Goal: Task Accomplishment & Management: Manage account settings

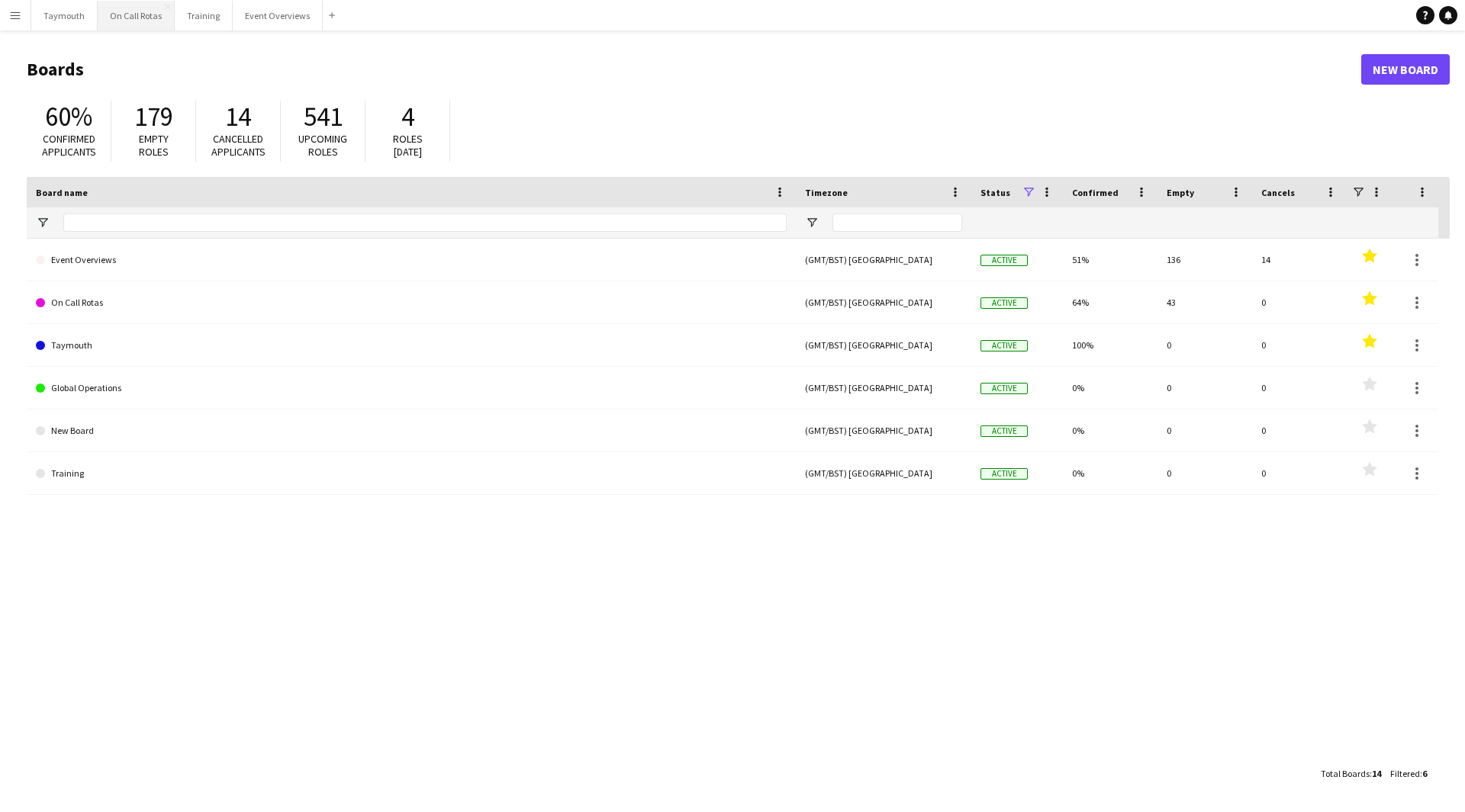
click at [134, 16] on button "On Call Rotas Close" at bounding box center [136, 16] width 77 height 30
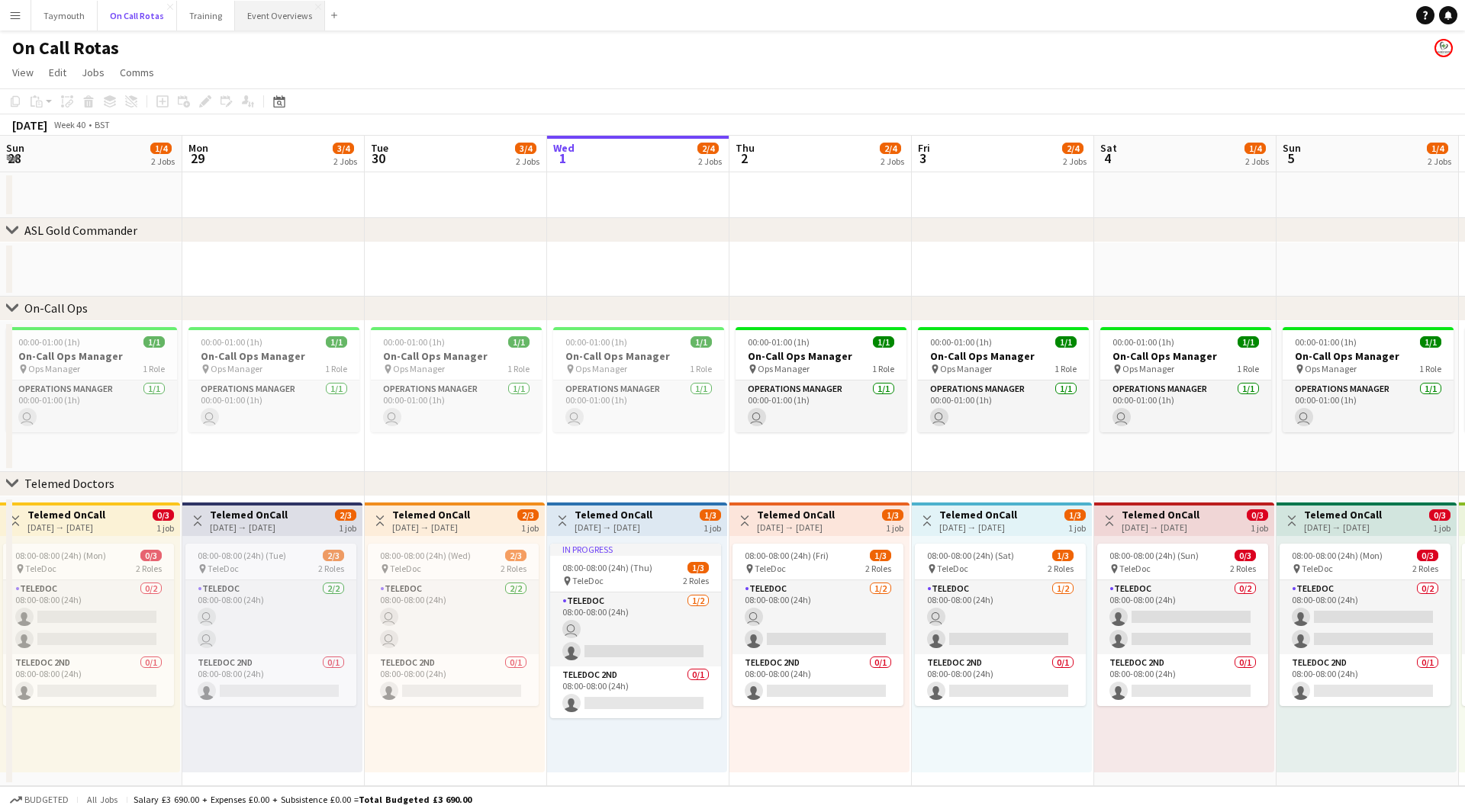
scroll to position [0, 364]
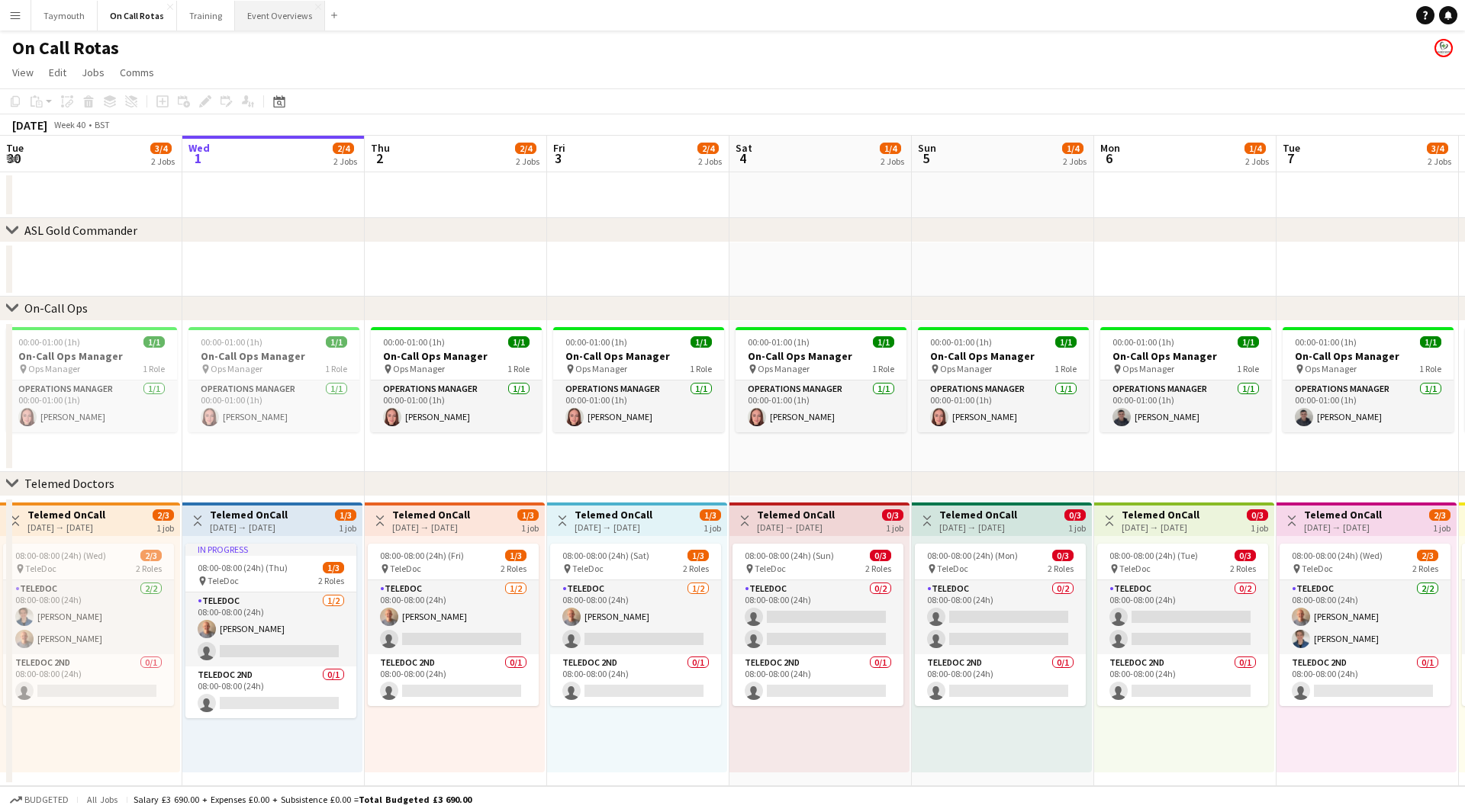
click at [277, 10] on button "Event Overviews Close" at bounding box center [279, 16] width 90 height 30
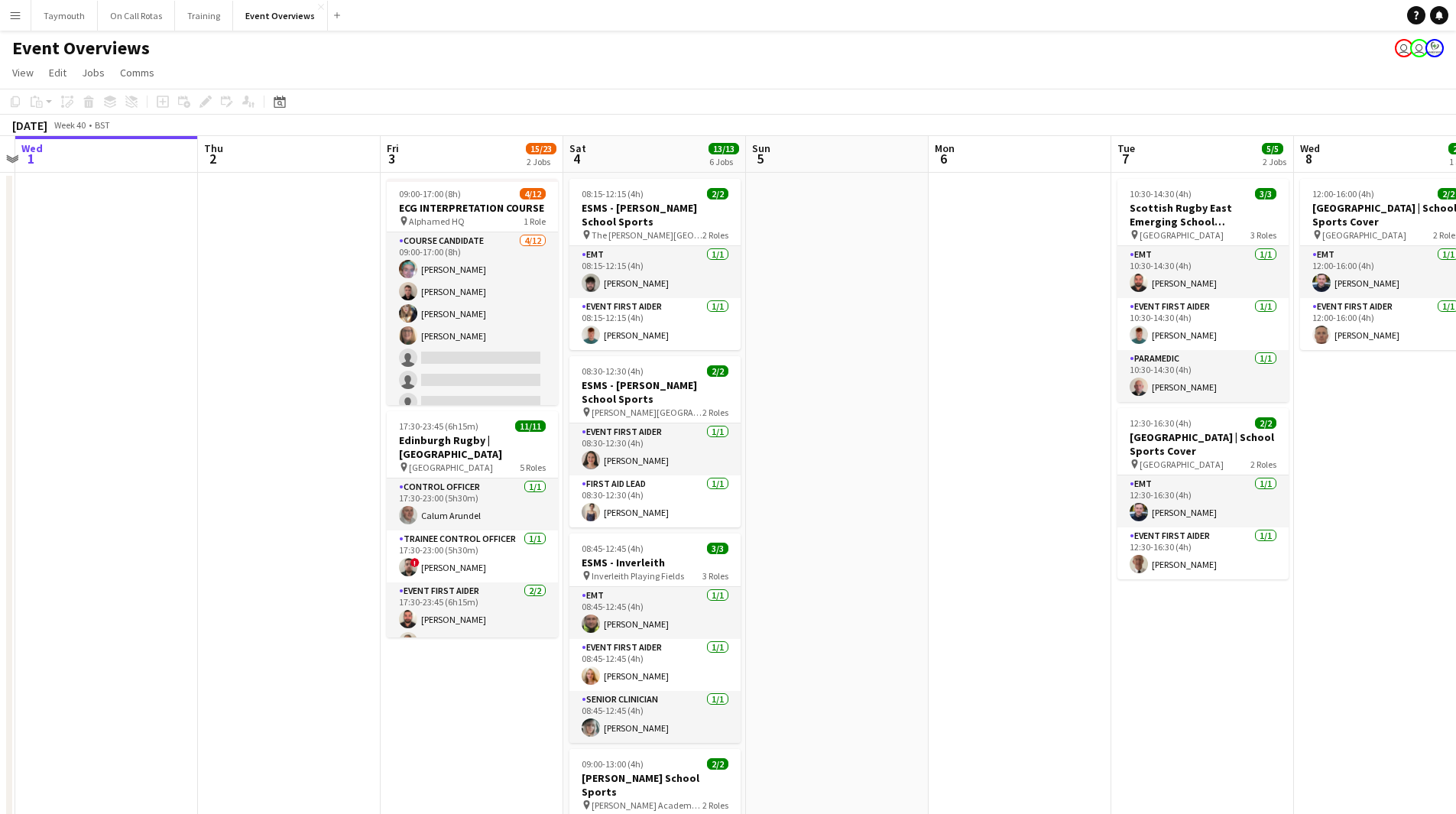
drag, startPoint x: 1182, startPoint y: 533, endPoint x: 602, endPoint y: 551, distance: 580.3
click at [576, 567] on app-calendar-viewport "Sun 28 2/2 1 Job Mon 29 Tue 30 Wed 1 Thu 2 Fri 3 15/23 2 Jobs Sat 4 13/13 6 Job…" at bounding box center [728, 724] width 1456 height 1177
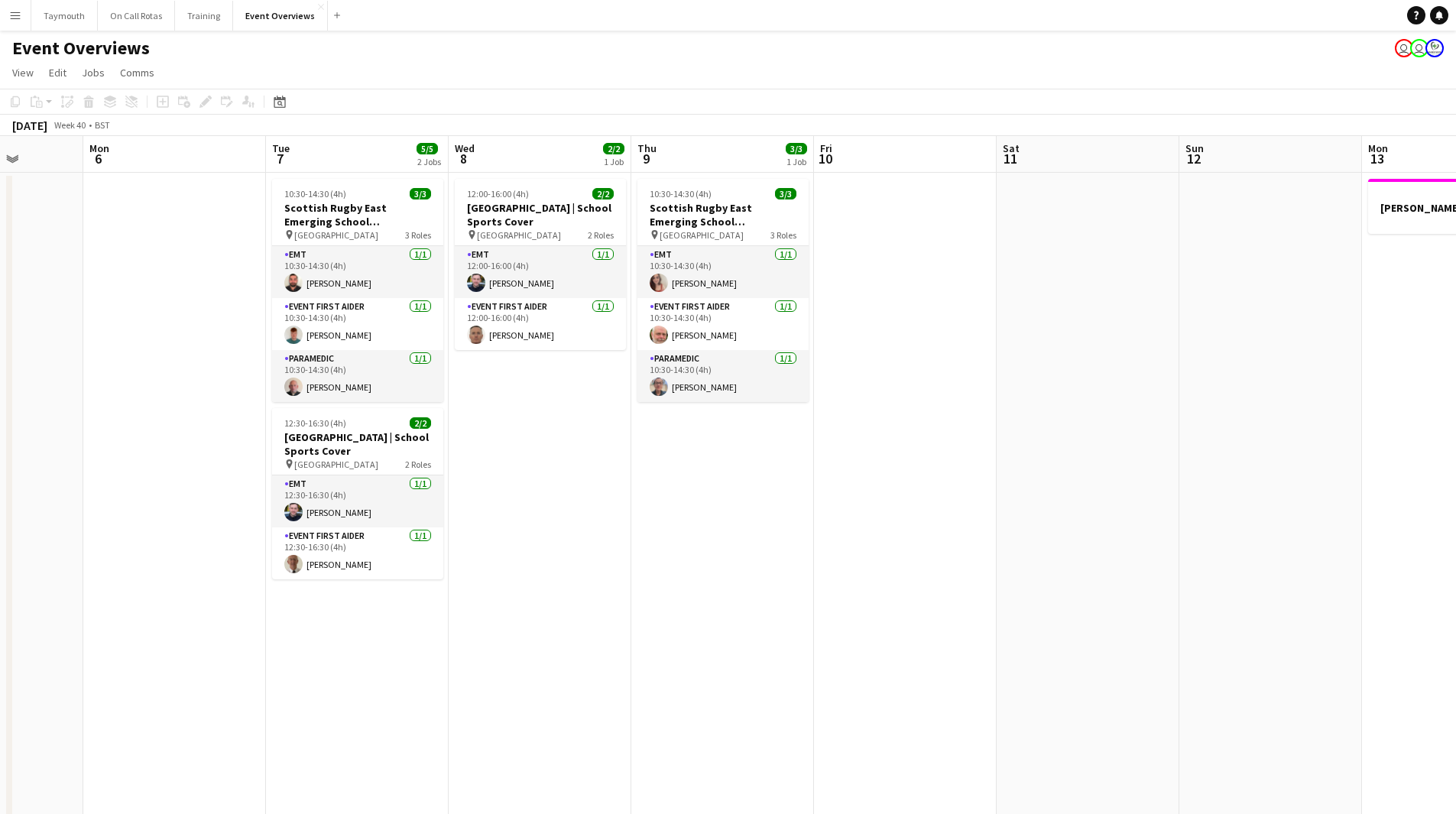
drag, startPoint x: 743, startPoint y: 582, endPoint x: 680, endPoint y: 582, distance: 63.0
click at [680, 582] on app-calendar-viewport "Fri 3 15/23 2 Jobs Sat 4 13/13 6 Jobs Sun 5 Mon 6 Tue 7 5/5 2 Jobs Wed 8 2/2 1 …" at bounding box center [728, 724] width 1456 height 1177
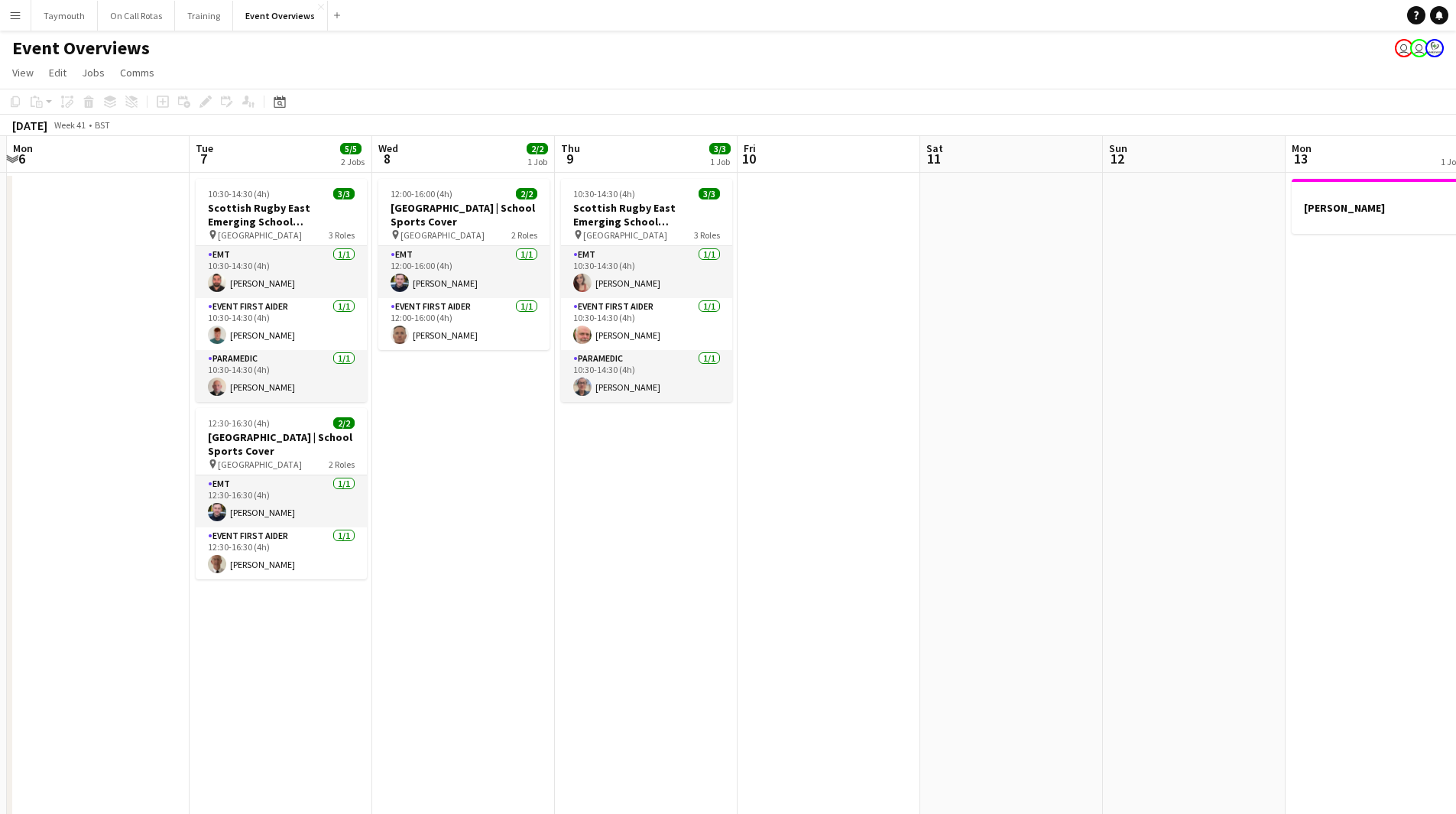
drag, startPoint x: 1098, startPoint y: 562, endPoint x: 463, endPoint y: 578, distance: 635.2
click at [455, 581] on app-calendar-viewport "Fri 3 15/23 2 Jobs Sat 4 13/13 6 Jobs Sun 5 Mon 6 Tue 7 5/5 2 Jobs Wed 8 2/2 1 …" at bounding box center [728, 724] width 1456 height 1177
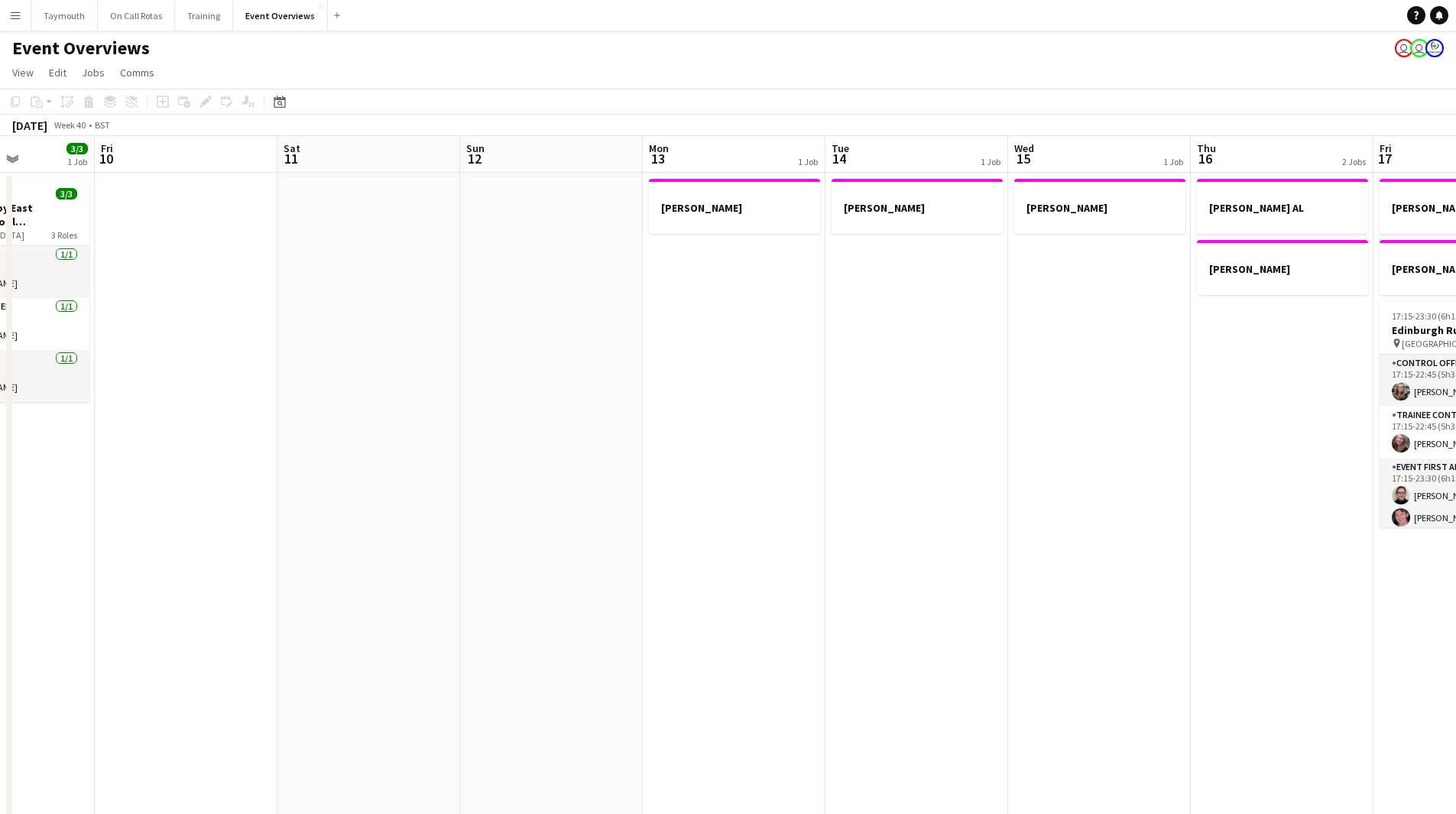
drag, startPoint x: 730, startPoint y: 552, endPoint x: 418, endPoint y: 517, distance: 314.0
click at [304, 544] on app-calendar-viewport "Tue 7 5/5 2 Jobs Wed 8 2/2 1 Job Thu 9 3/3 1 Job Fri 10 Sat 11 Sun 12 Mon 13 1 …" at bounding box center [728, 724] width 1456 height 1177
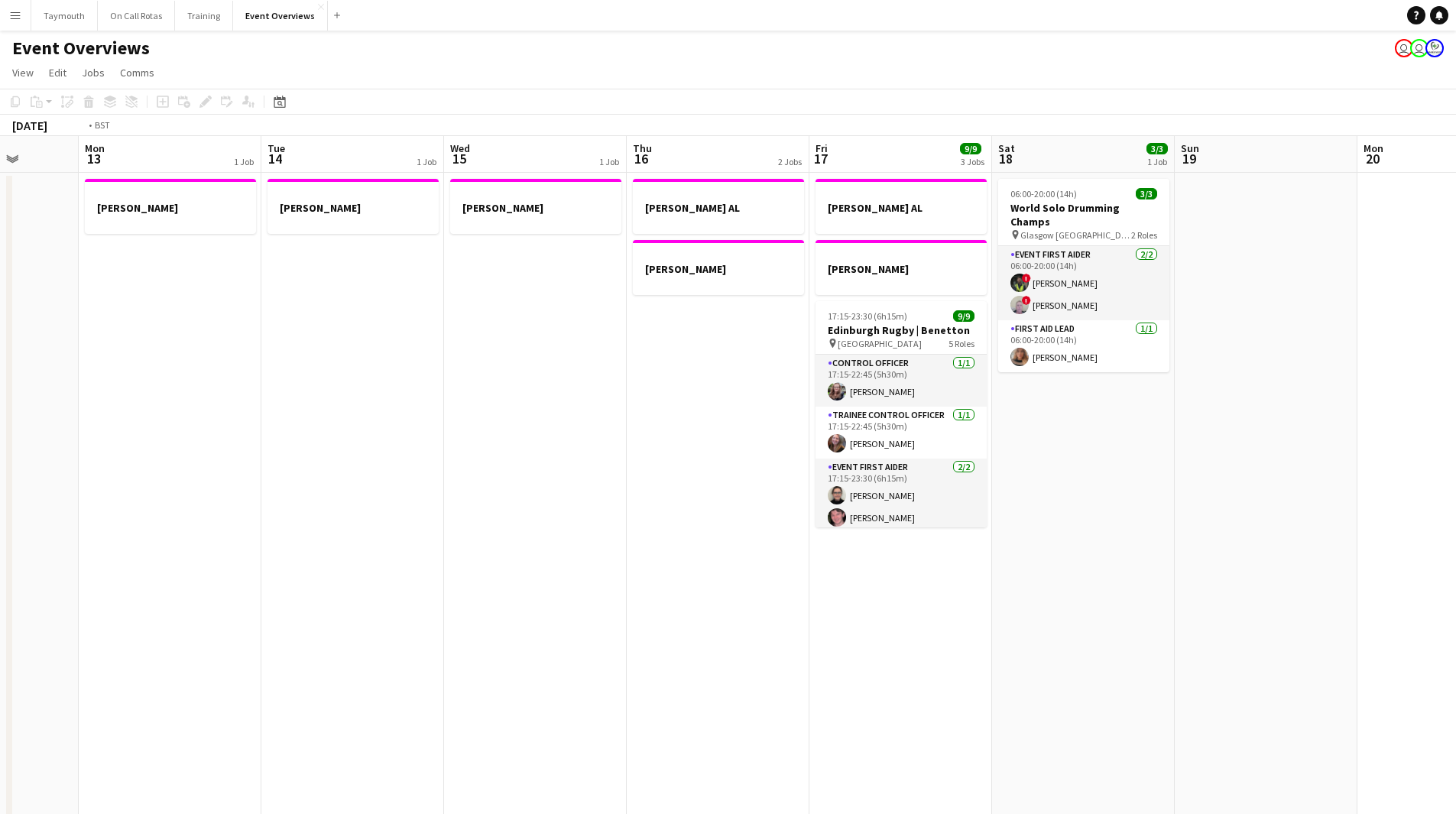
click at [508, 608] on app-calendar-viewport "Fri 10 Sat 11 Sun 12 Mon 13 1 Job Tue 14 1 Job Wed 15 1 Job Thu 16 2 Jobs Fri 1…" at bounding box center [728, 724] width 1456 height 1177
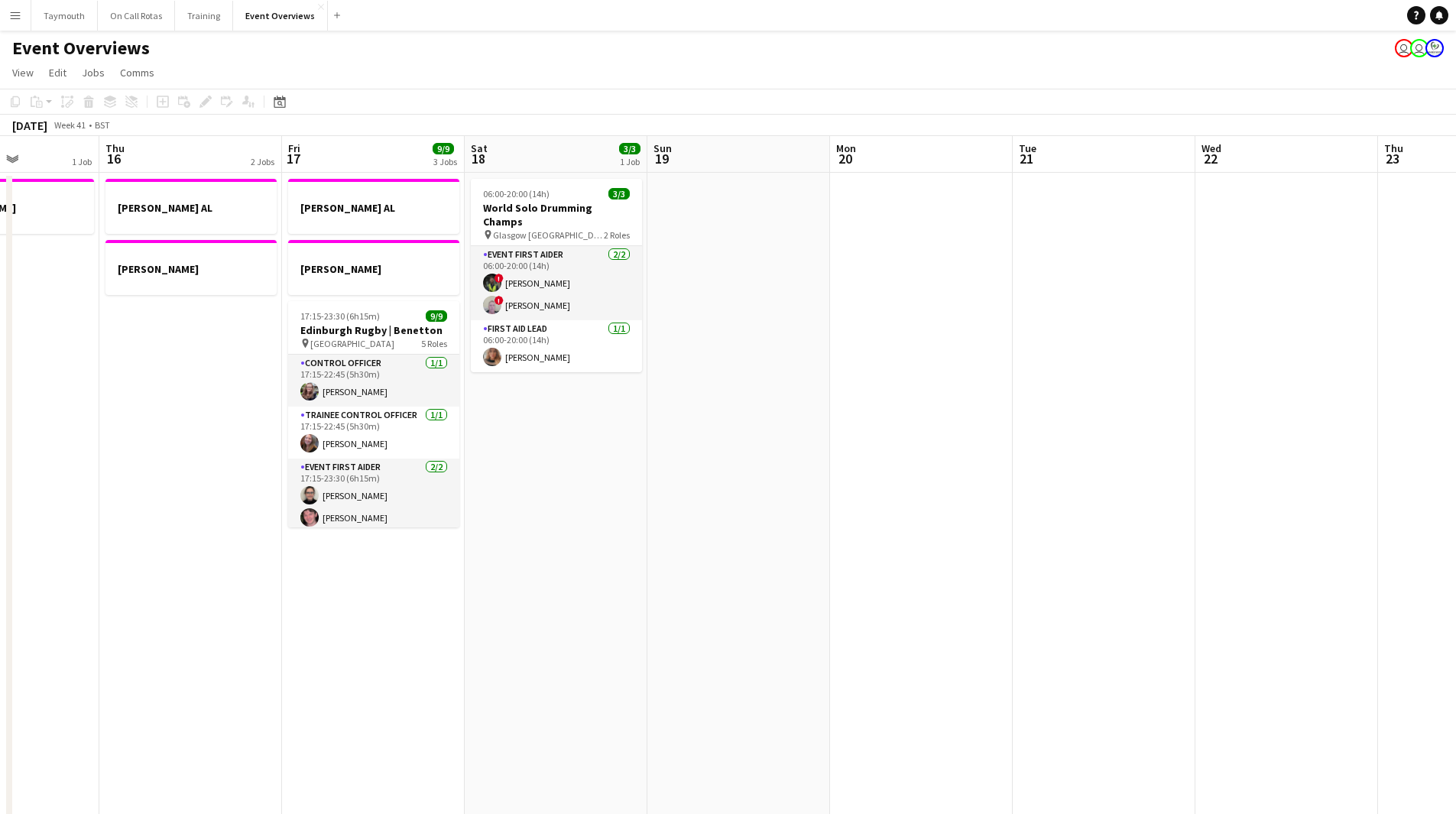
drag, startPoint x: 152, startPoint y: 582, endPoint x: 164, endPoint y: 572, distance: 15.6
click at [144, 580] on app-calendar-viewport "Mon 13 1 Job Tue 14 1 Job Wed 15 1 Job Thu 16 2 Jobs Fri 17 9/9 3 Jobs Sat 18 3…" at bounding box center [728, 724] width 1456 height 1177
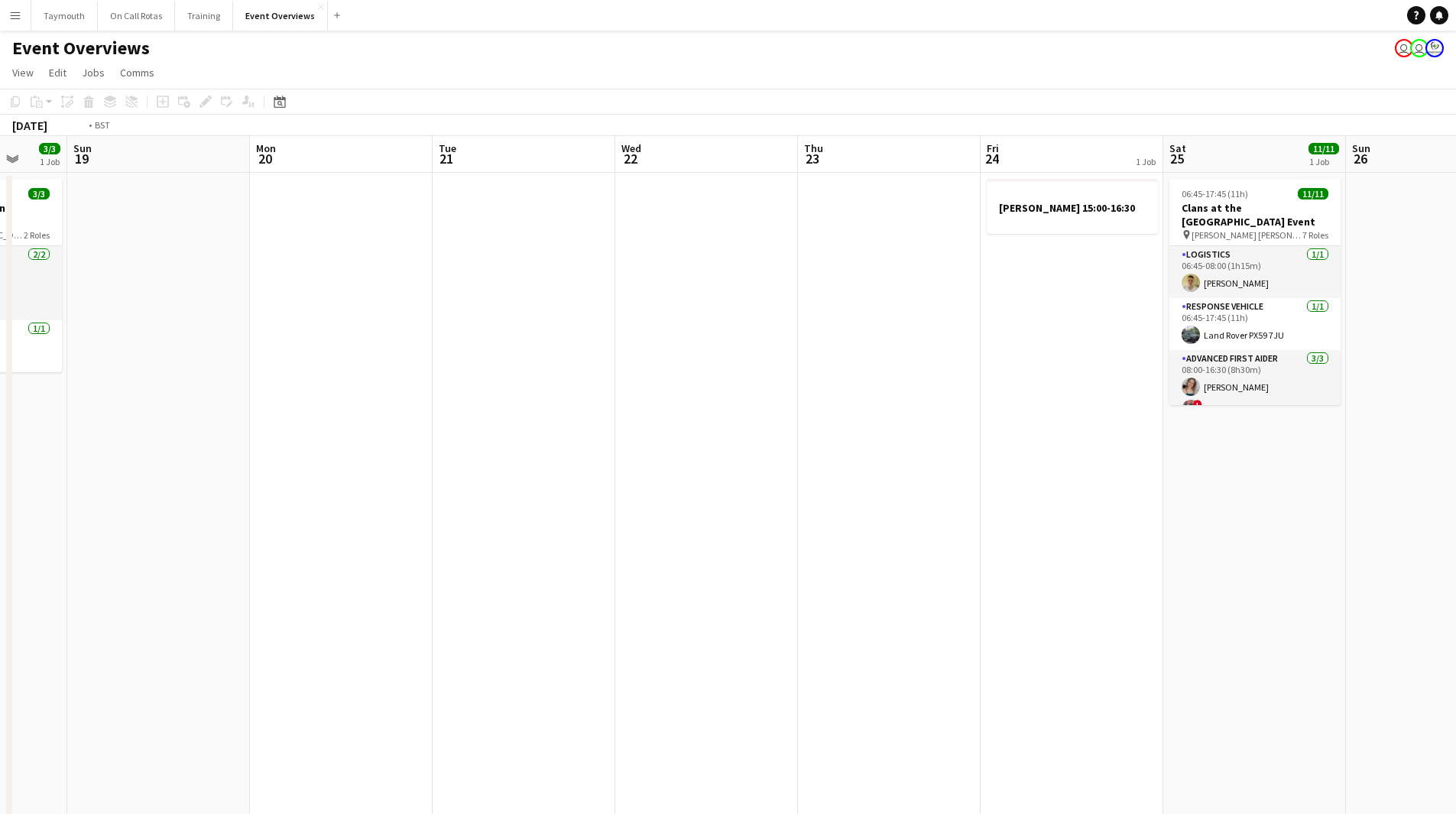
drag, startPoint x: 329, startPoint y: 566, endPoint x: 153, endPoint y: 563, distance: 176.0
click at [154, 565] on app-calendar-viewport "Thu 16 2 Jobs Fri 17 9/9 3 Jobs Sat 18 3/3 1 Job Sun 19 Mon 20 Tue 21 Wed 22 Th…" at bounding box center [728, 724] width 1456 height 1177
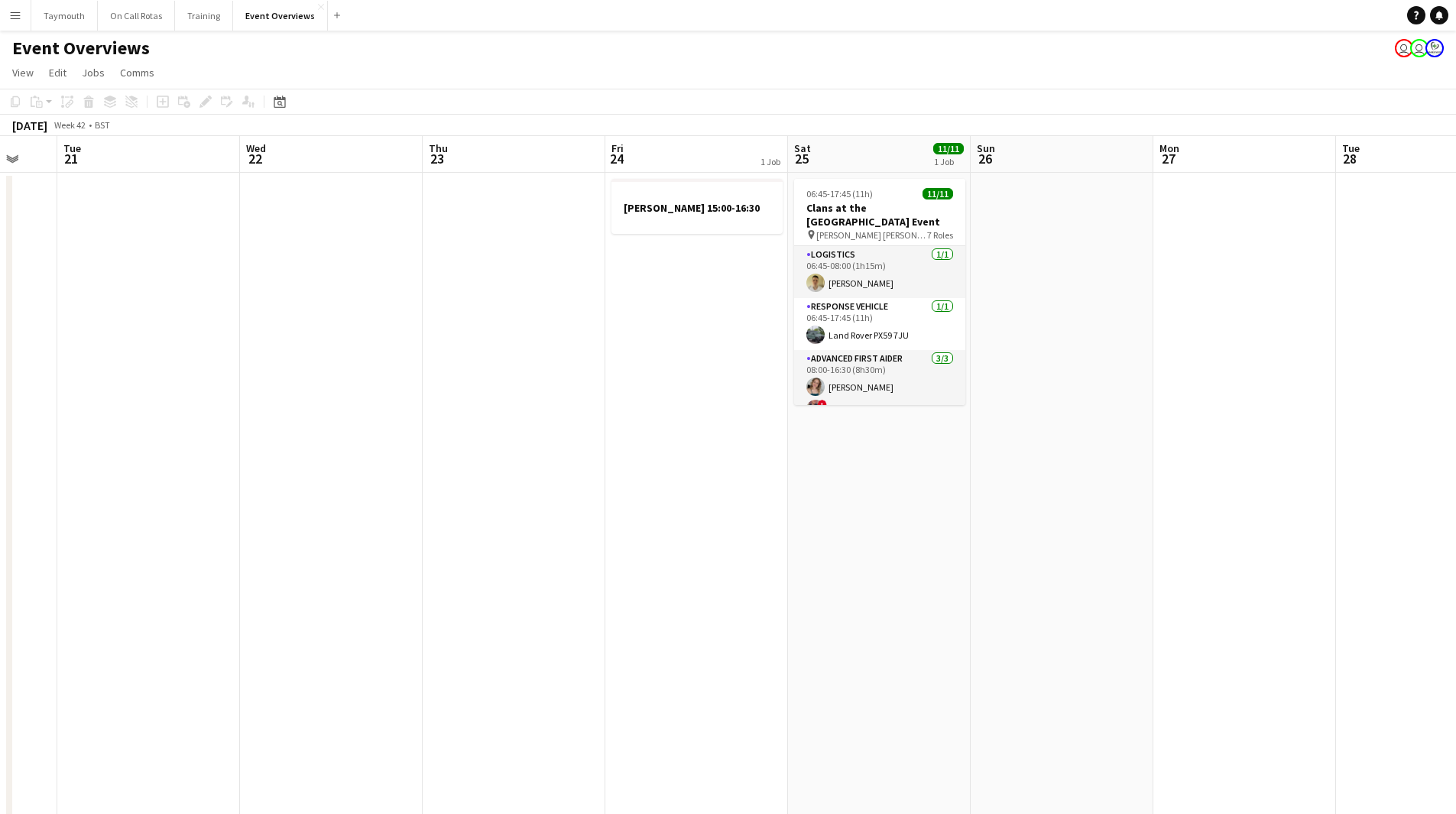
drag, startPoint x: 831, startPoint y: 534, endPoint x: 733, endPoint y: 551, distance: 99.5
click at [737, 550] on app-calendar-viewport "Sat 18 3/3 1 Job Sun 19 Mon 20 Tue 21 Wed 22 Thu 23 Fri 24 1 Job Sat 25 11/11 1…" at bounding box center [728, 724] width 1456 height 1177
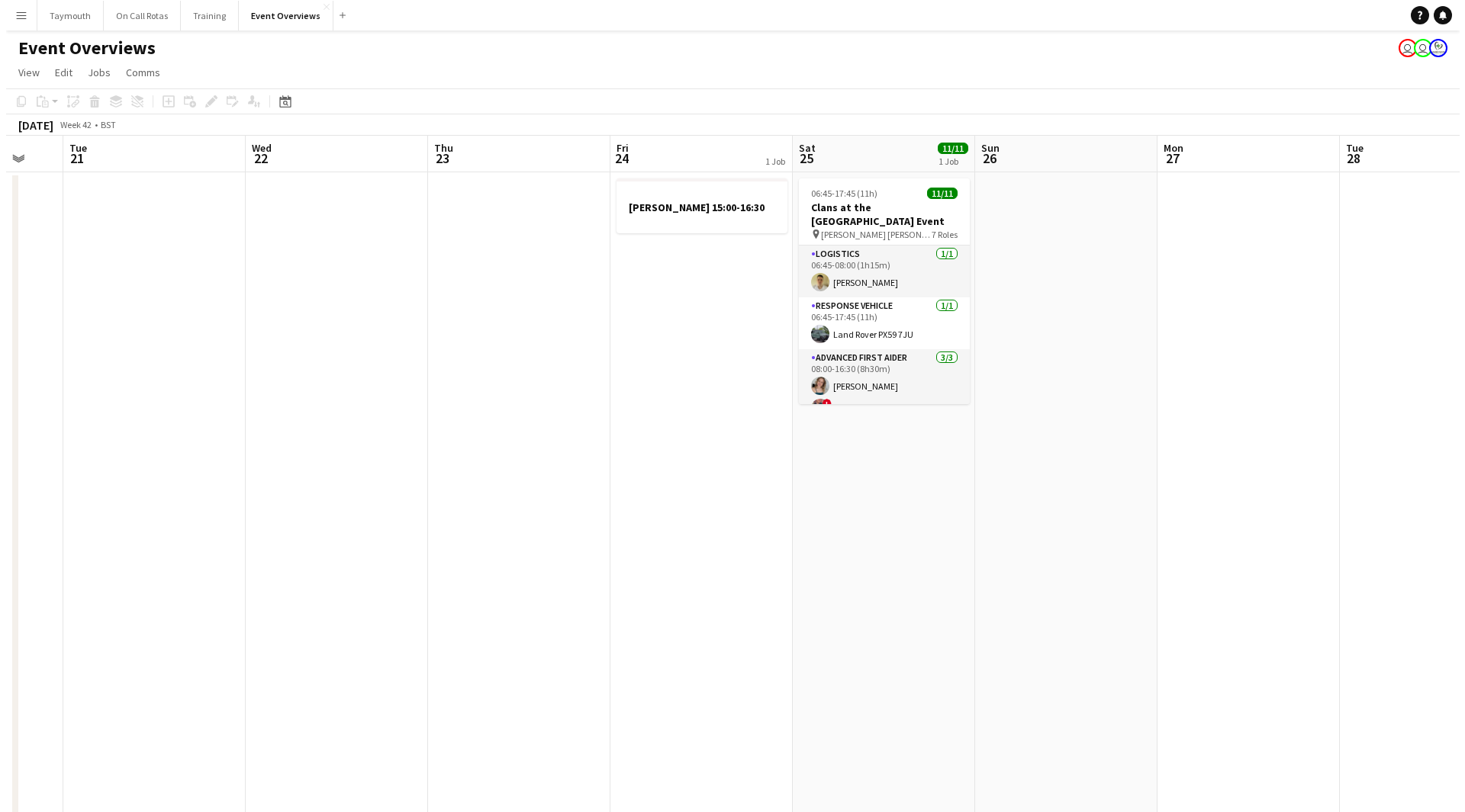
scroll to position [0, 521]
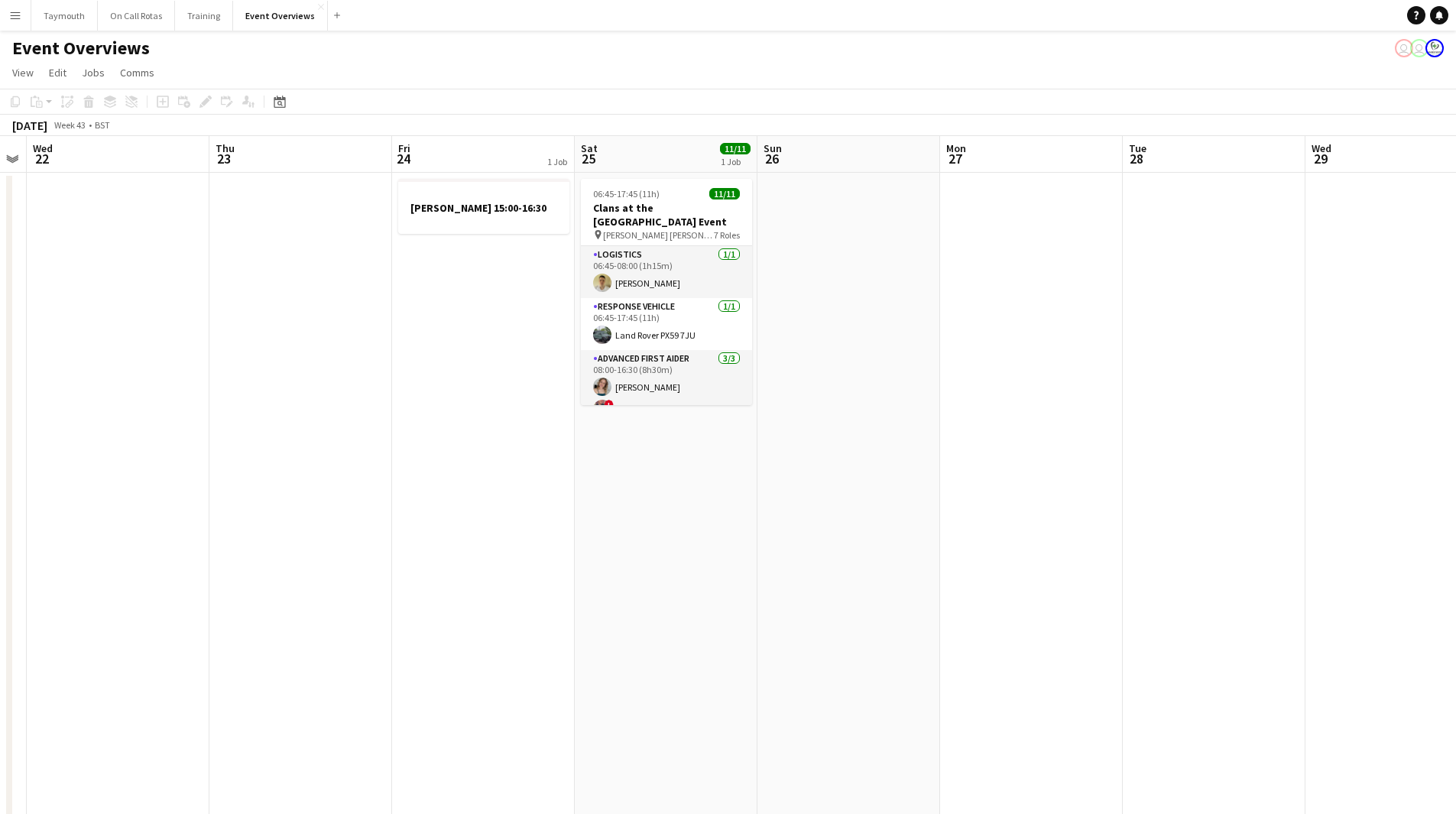
click at [28, 17] on button "Menu" at bounding box center [15, 15] width 31 height 31
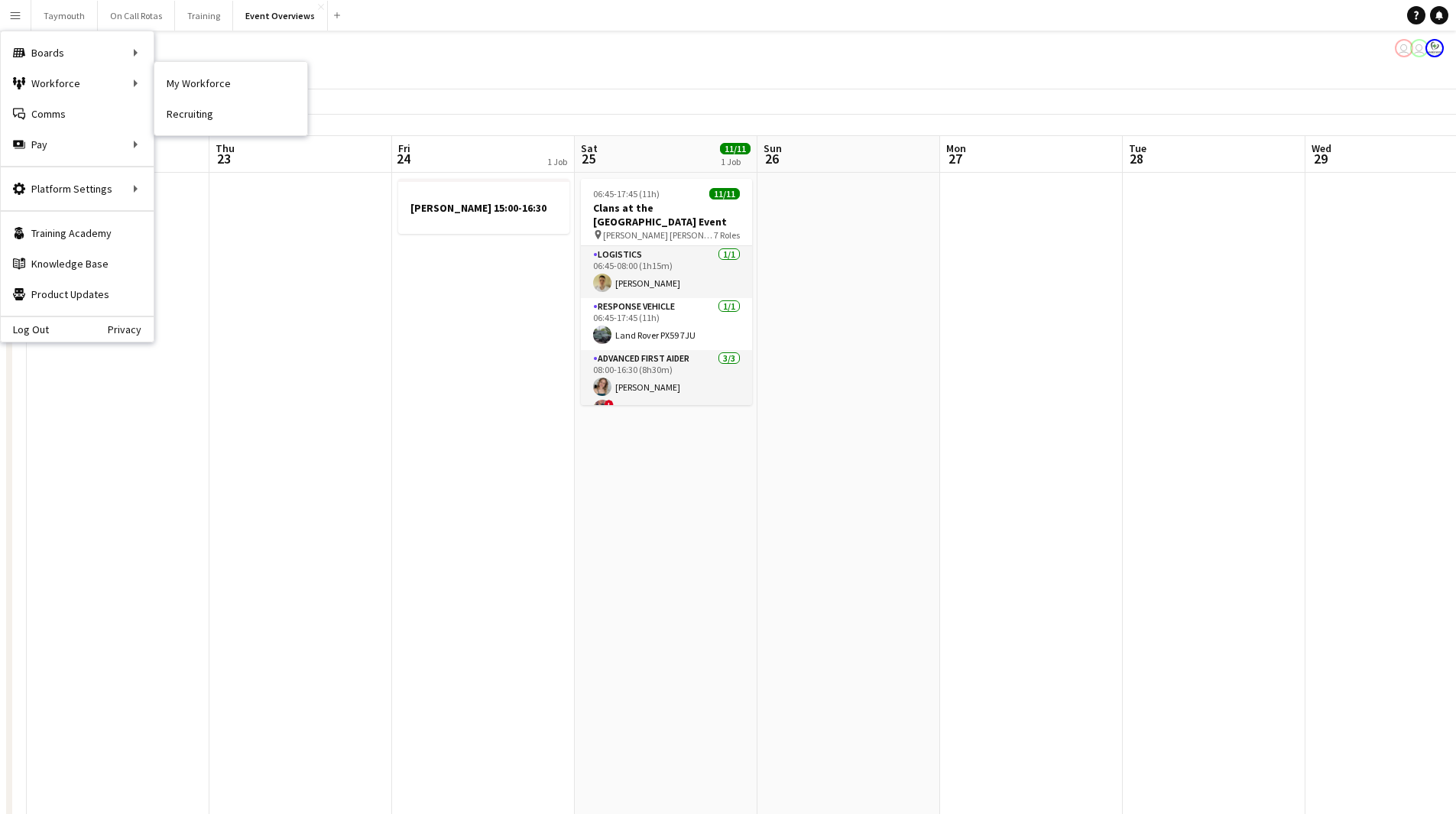
drag, startPoint x: 247, startPoint y: 80, endPoint x: 506, endPoint y: 342, distance: 368.4
click at [247, 80] on link "My Workforce" at bounding box center [230, 83] width 153 height 31
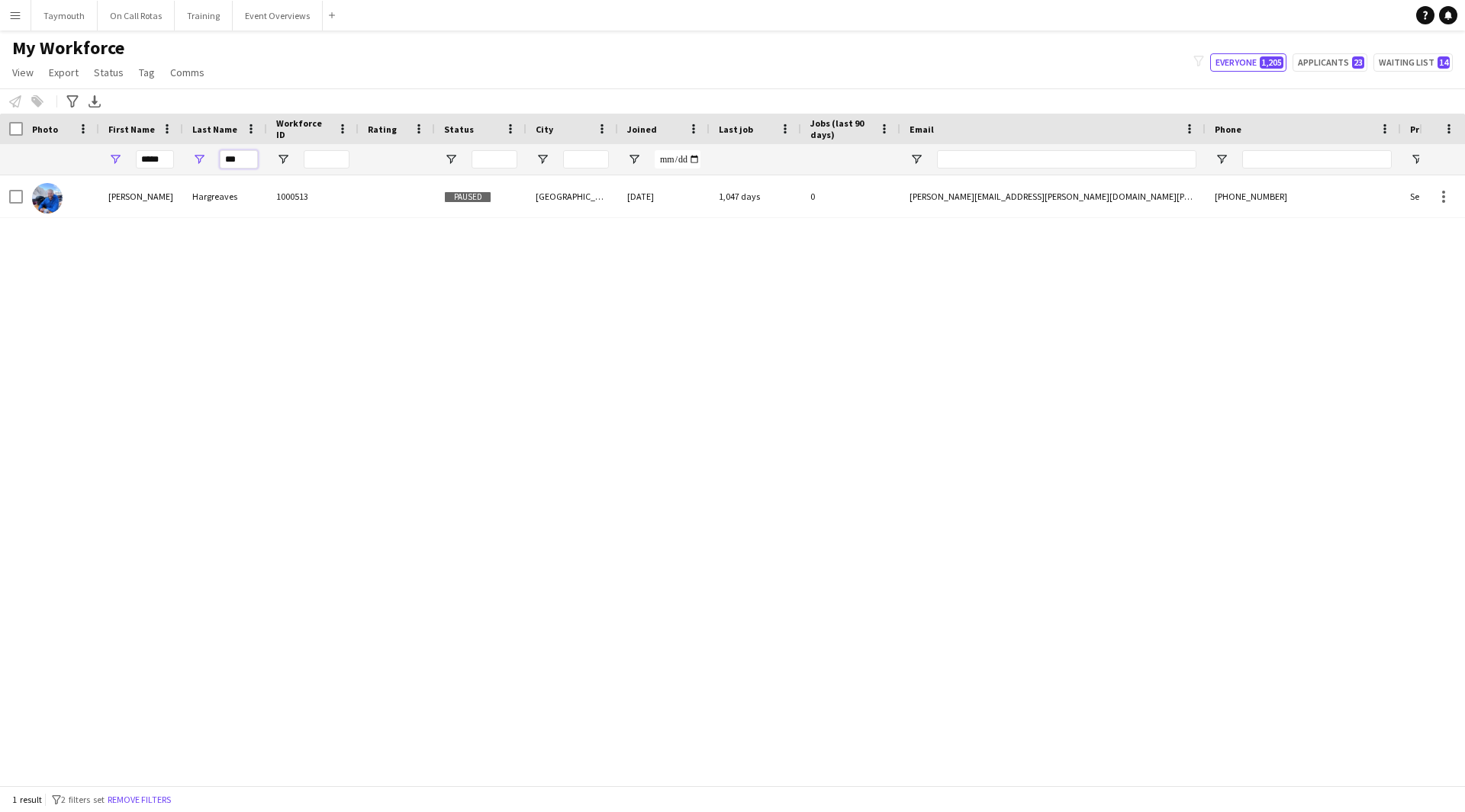
drag, startPoint x: 243, startPoint y: 156, endPoint x: 59, endPoint y: 151, distance: 184.1
click at [59, 151] on div "***** ***" at bounding box center [903, 159] width 1806 height 31
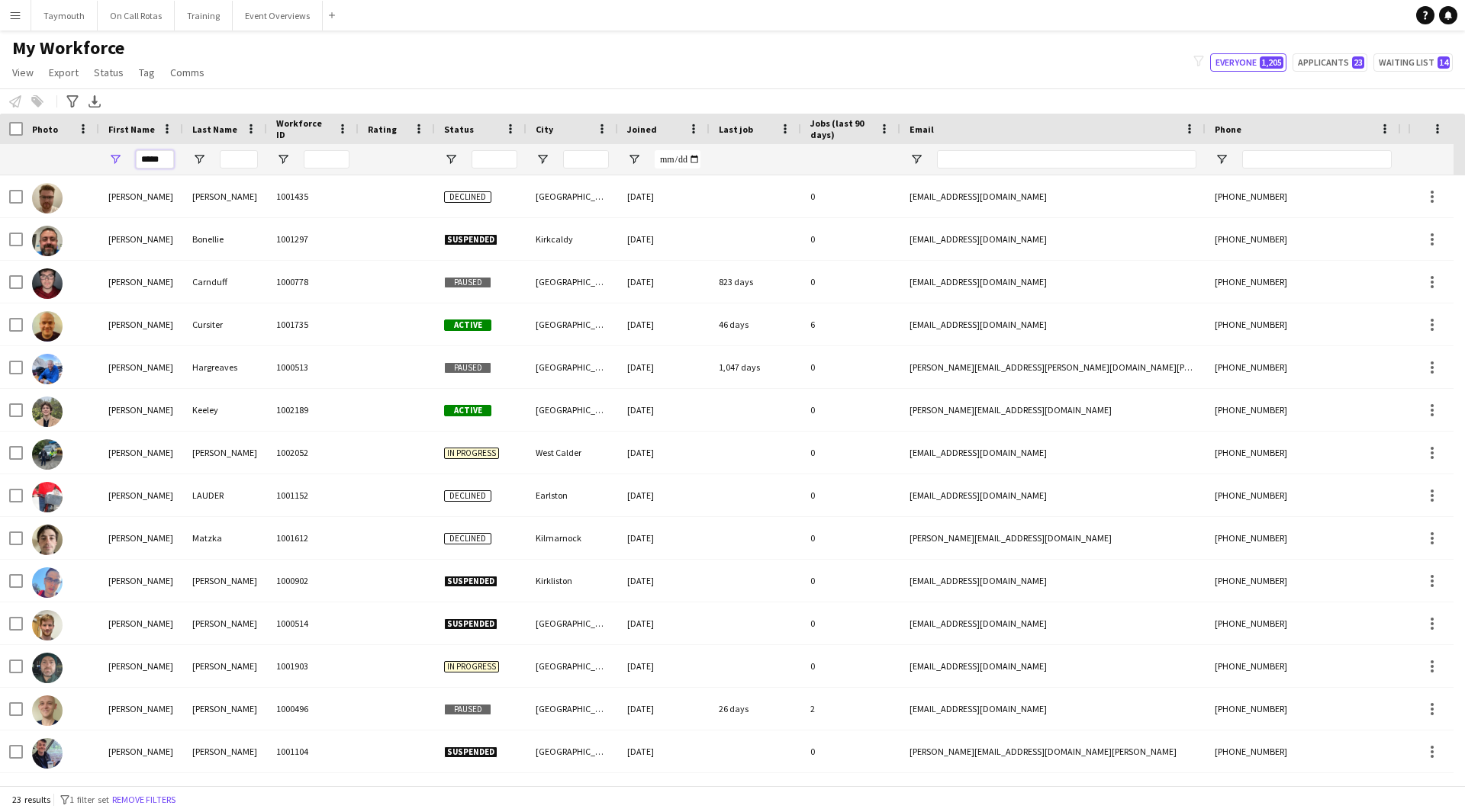
drag, startPoint x: 166, startPoint y: 160, endPoint x: -145, endPoint y: 150, distance: 311.2
click at [0, 150] on html "Menu Boards Boards Boards All jobs Status Workforce Workforce My Workforce Recr…" at bounding box center [732, 406] width 1465 height 812
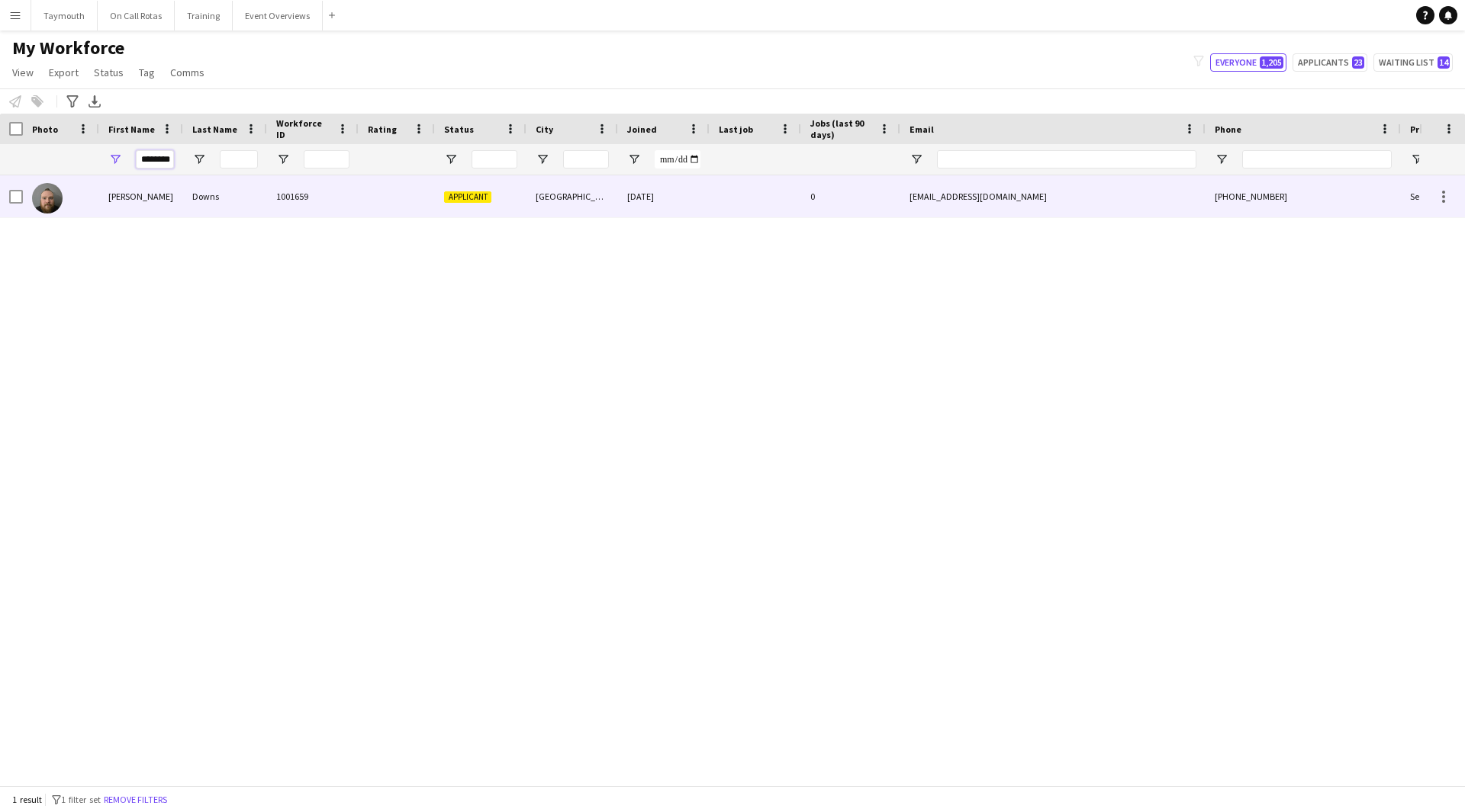
type input "********"
click at [233, 207] on div "Downs" at bounding box center [226, 196] width 84 height 42
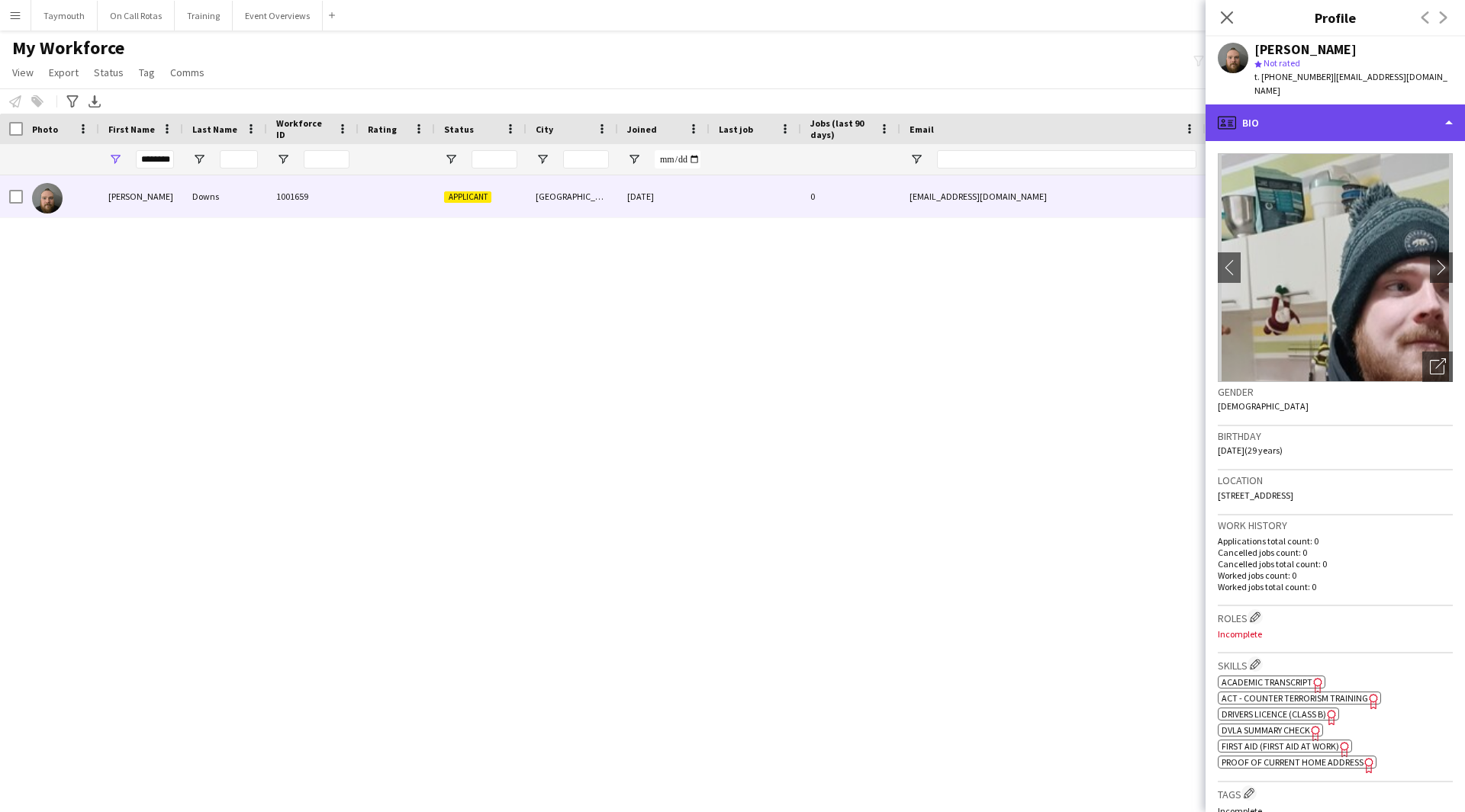
click at [1437, 108] on div "profile Bio" at bounding box center [1335, 122] width 259 height 36
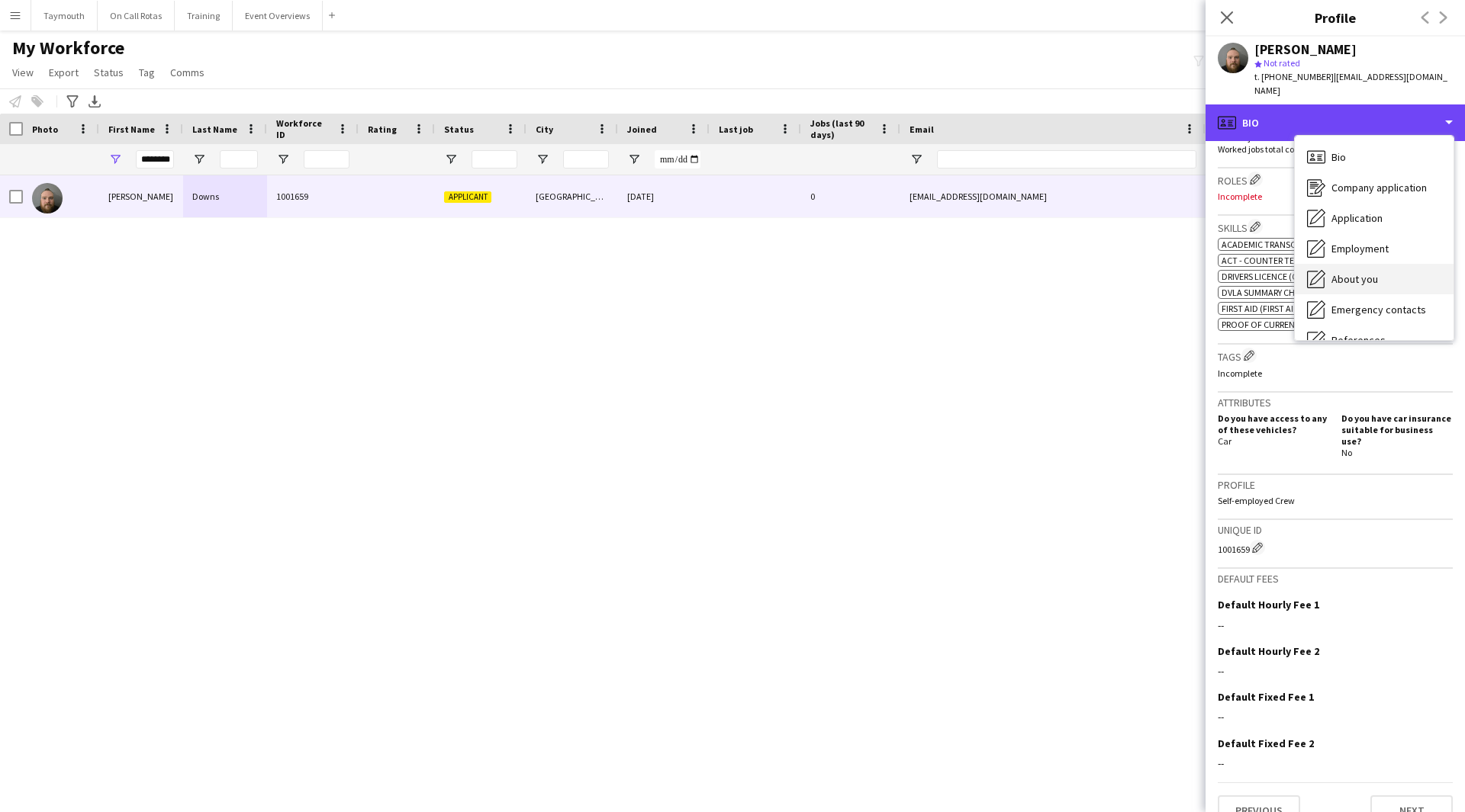
scroll to position [265, 0]
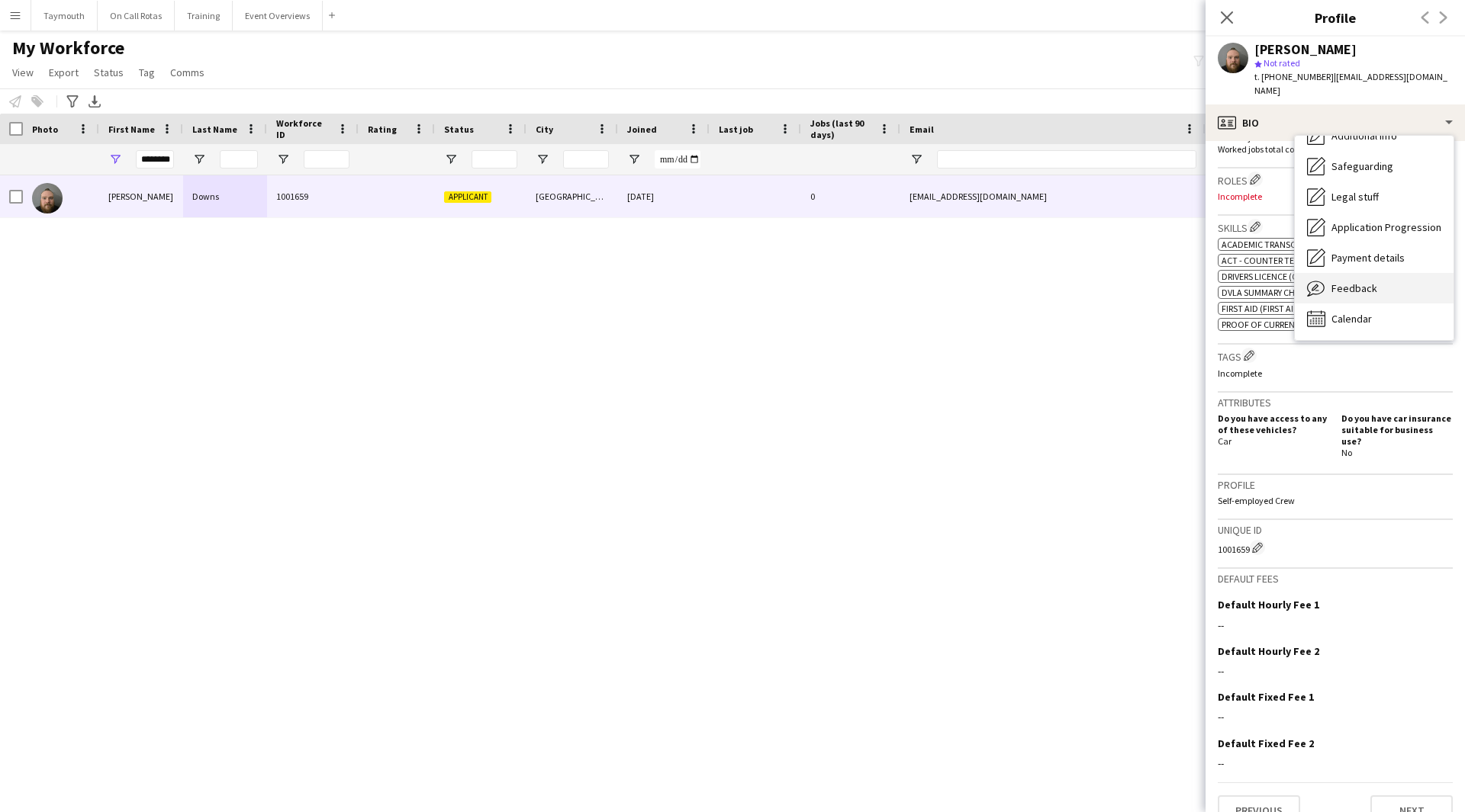
click at [1364, 282] on span "Feedback" at bounding box center [1353, 288] width 45 height 14
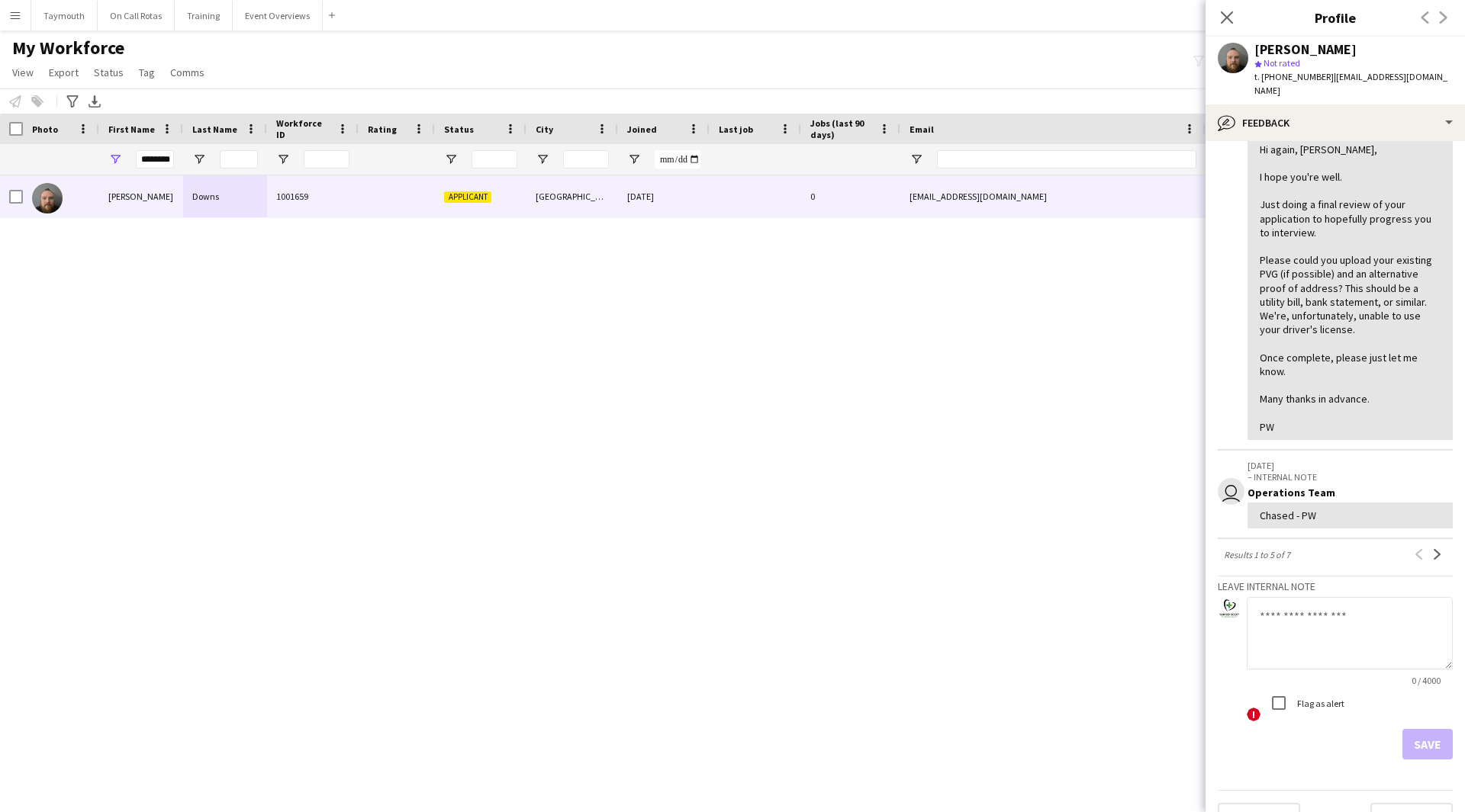
scroll to position [513, 0]
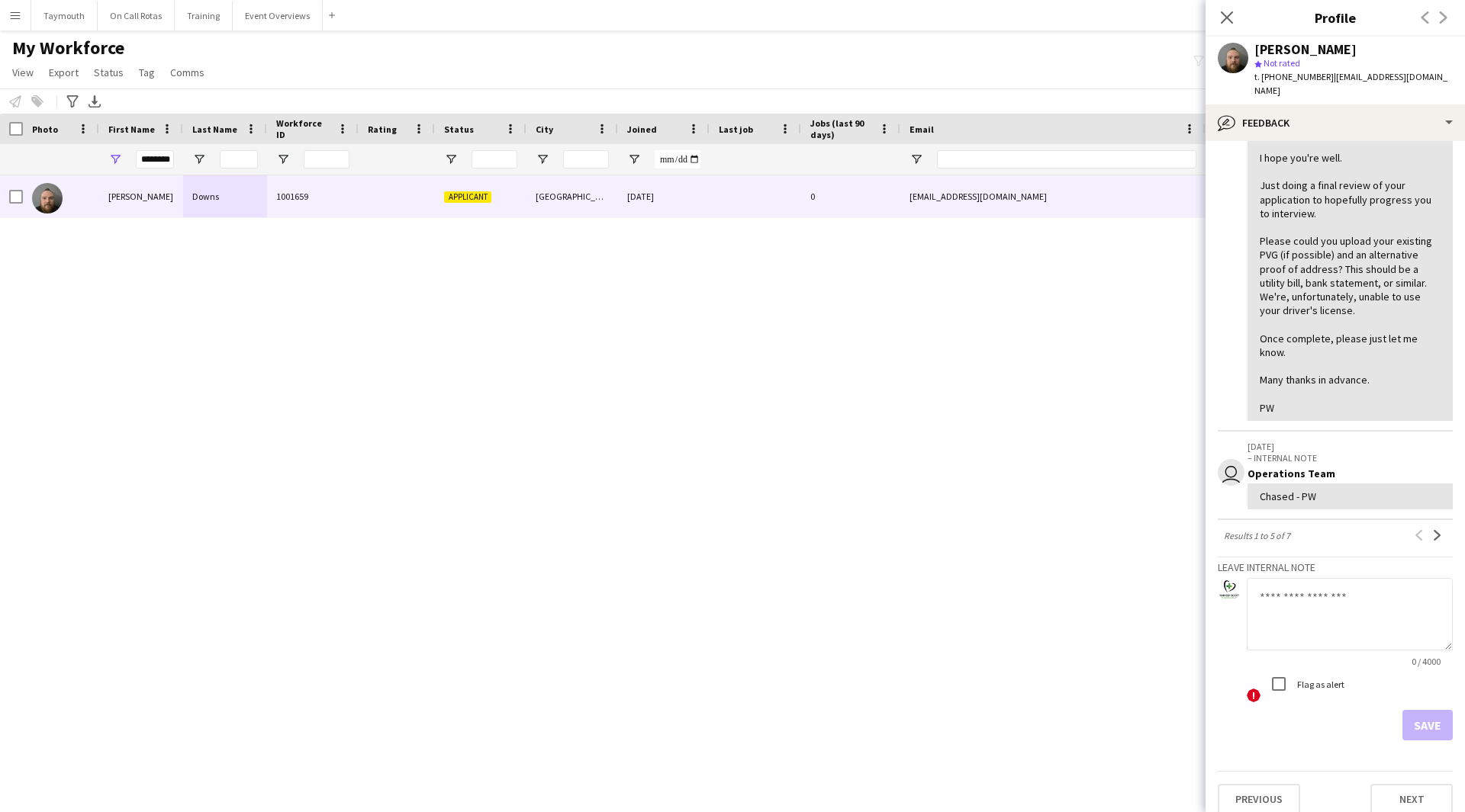
click at [1296, 578] on textarea at bounding box center [1348, 615] width 206 height 73
type textarea "**********"
click at [1414, 710] on button "Save" at bounding box center [1427, 724] width 50 height 31
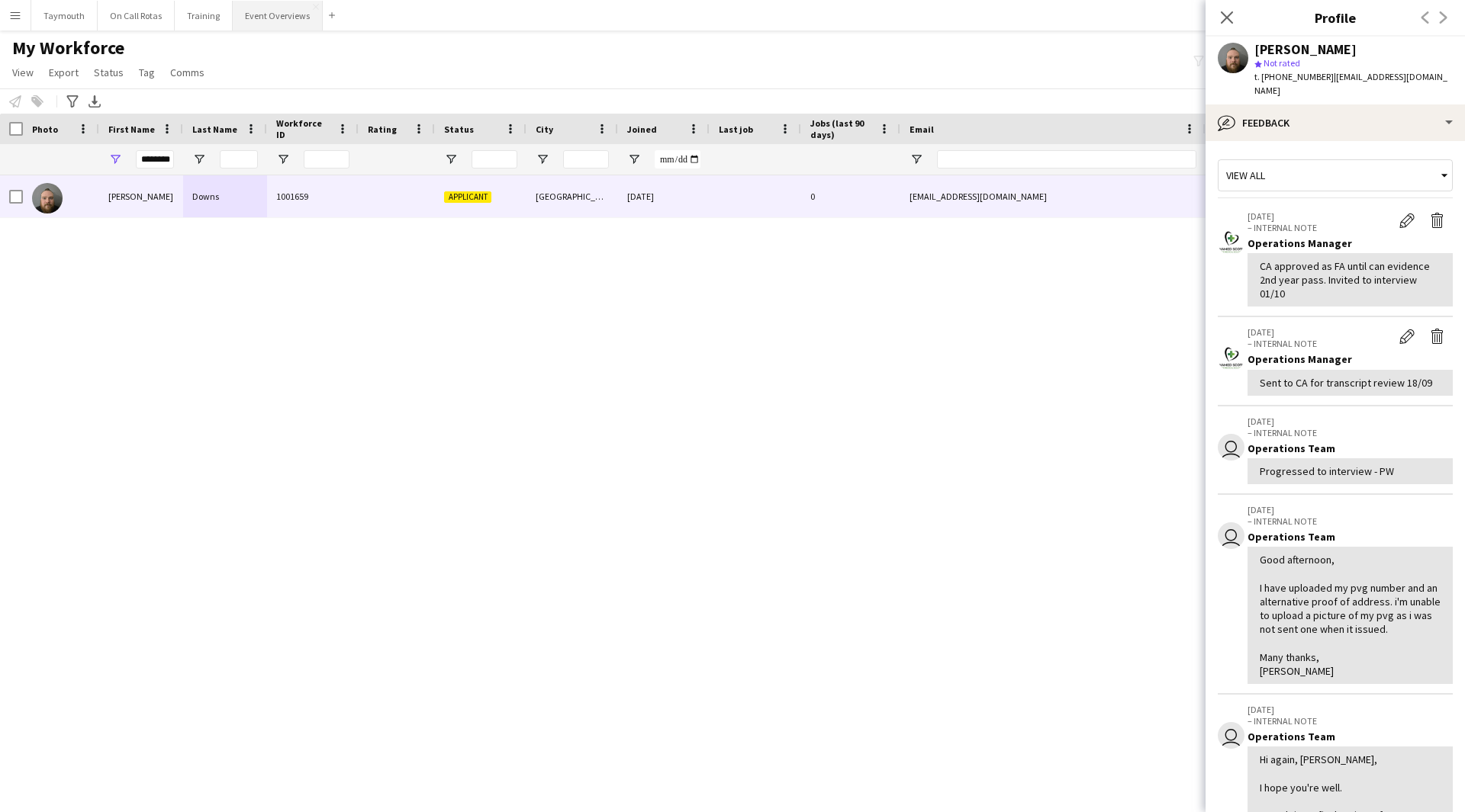
click at [269, 15] on button "Event Overviews Close" at bounding box center [278, 16] width 90 height 30
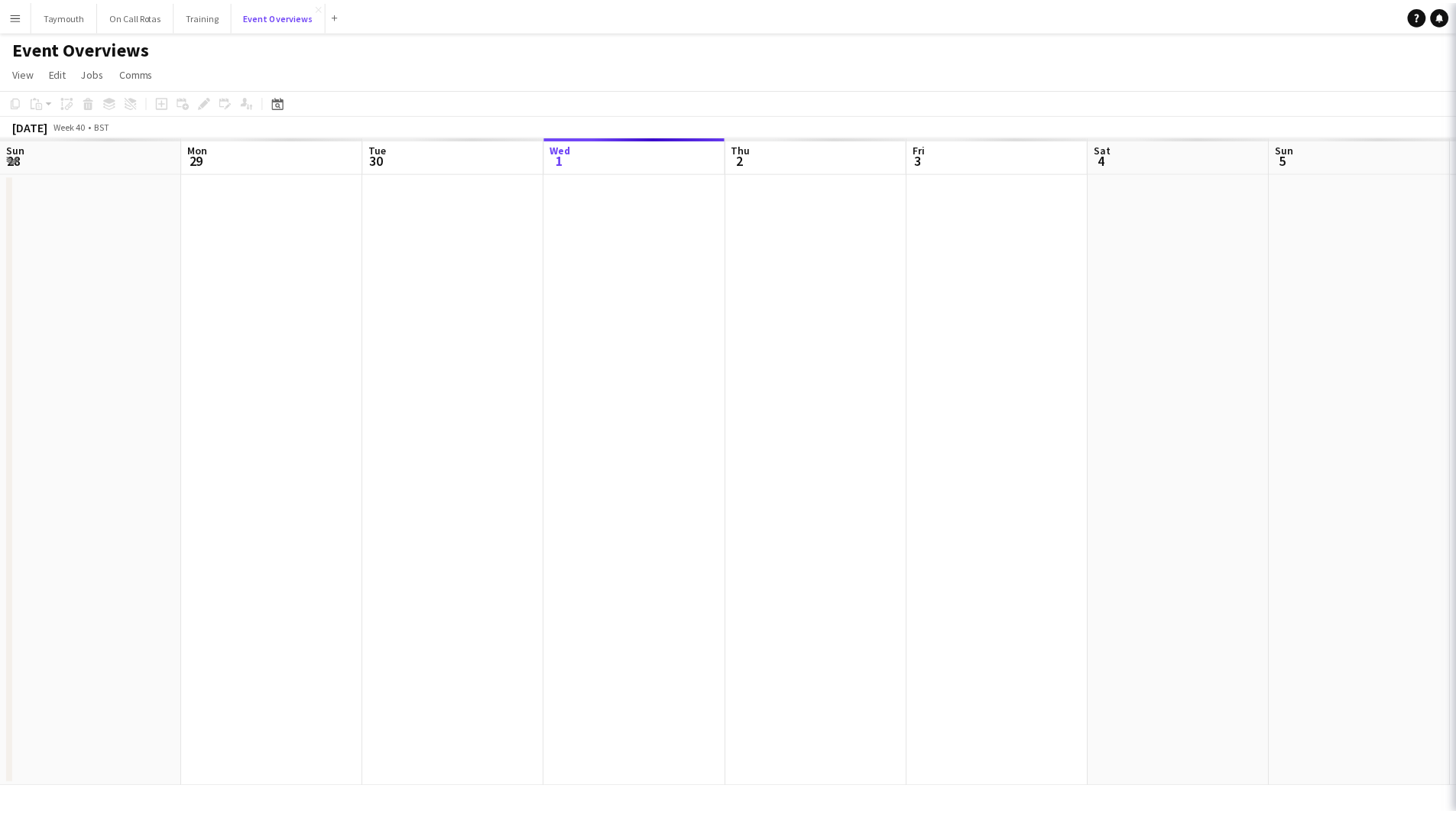
scroll to position [0, 365]
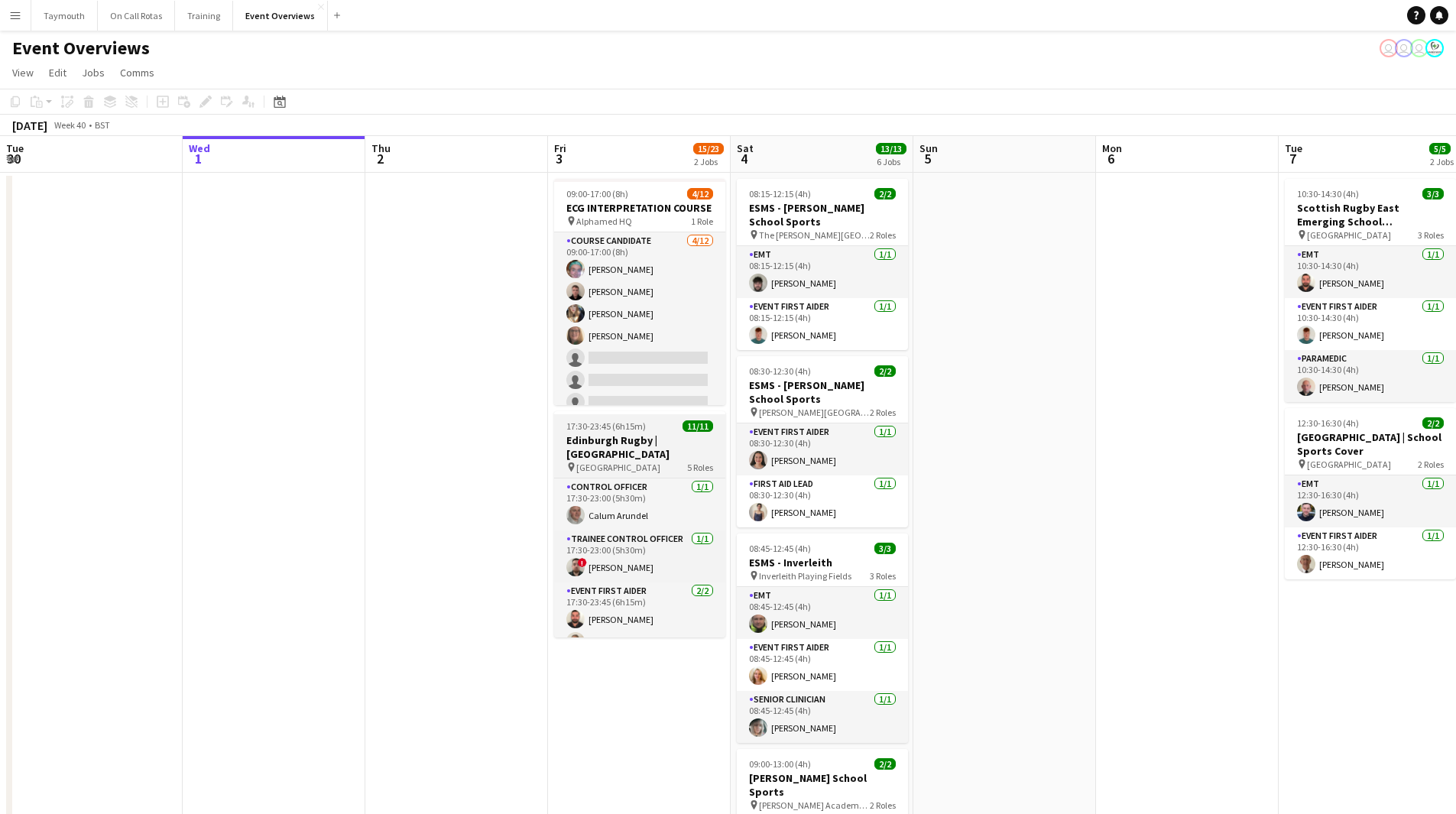
click at [654, 423] on div "17:30-23:45 (6h15m) 11/11" at bounding box center [639, 426] width 171 height 12
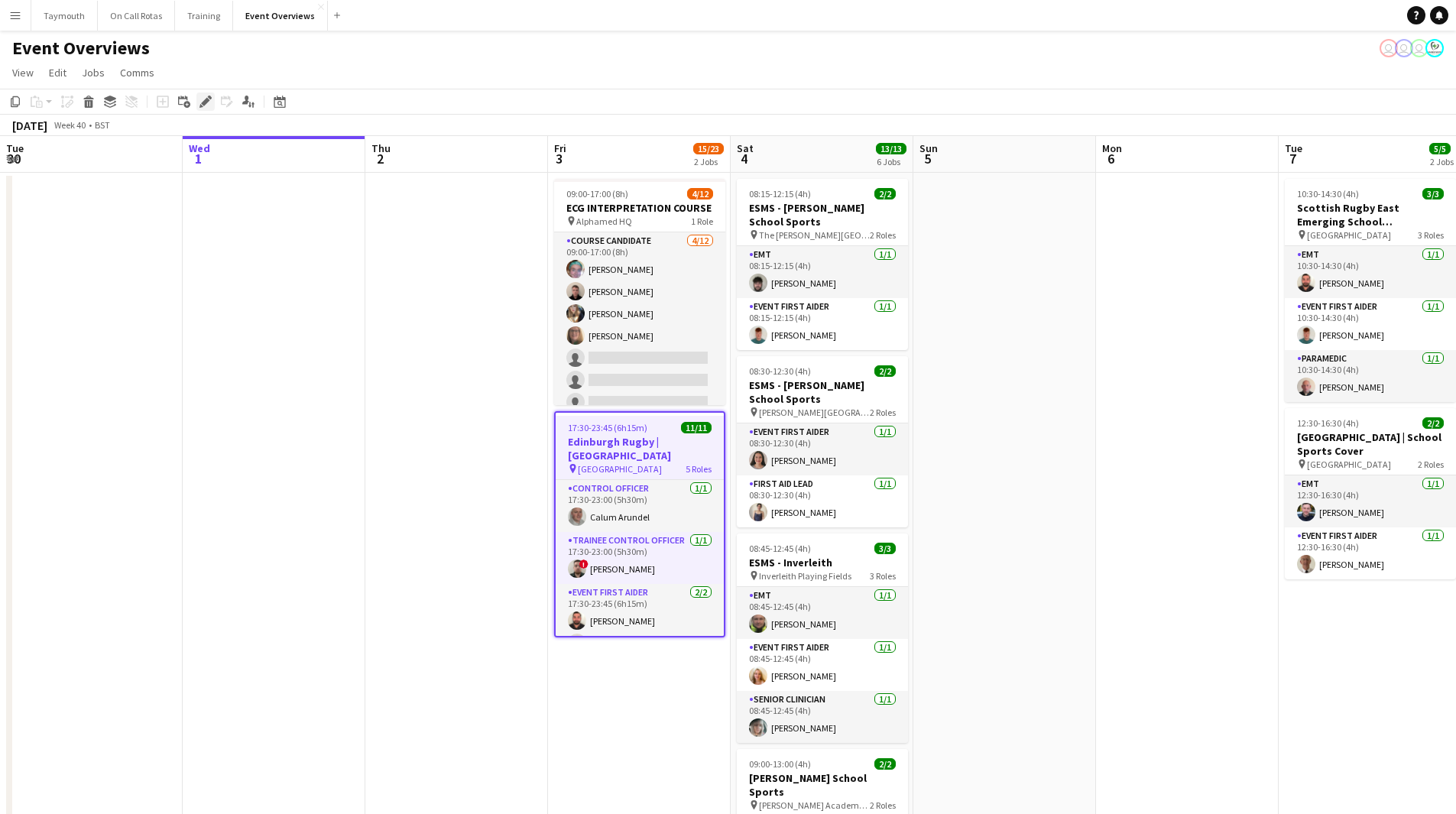
click at [199, 94] on div "Edit" at bounding box center [205, 102] width 18 height 18
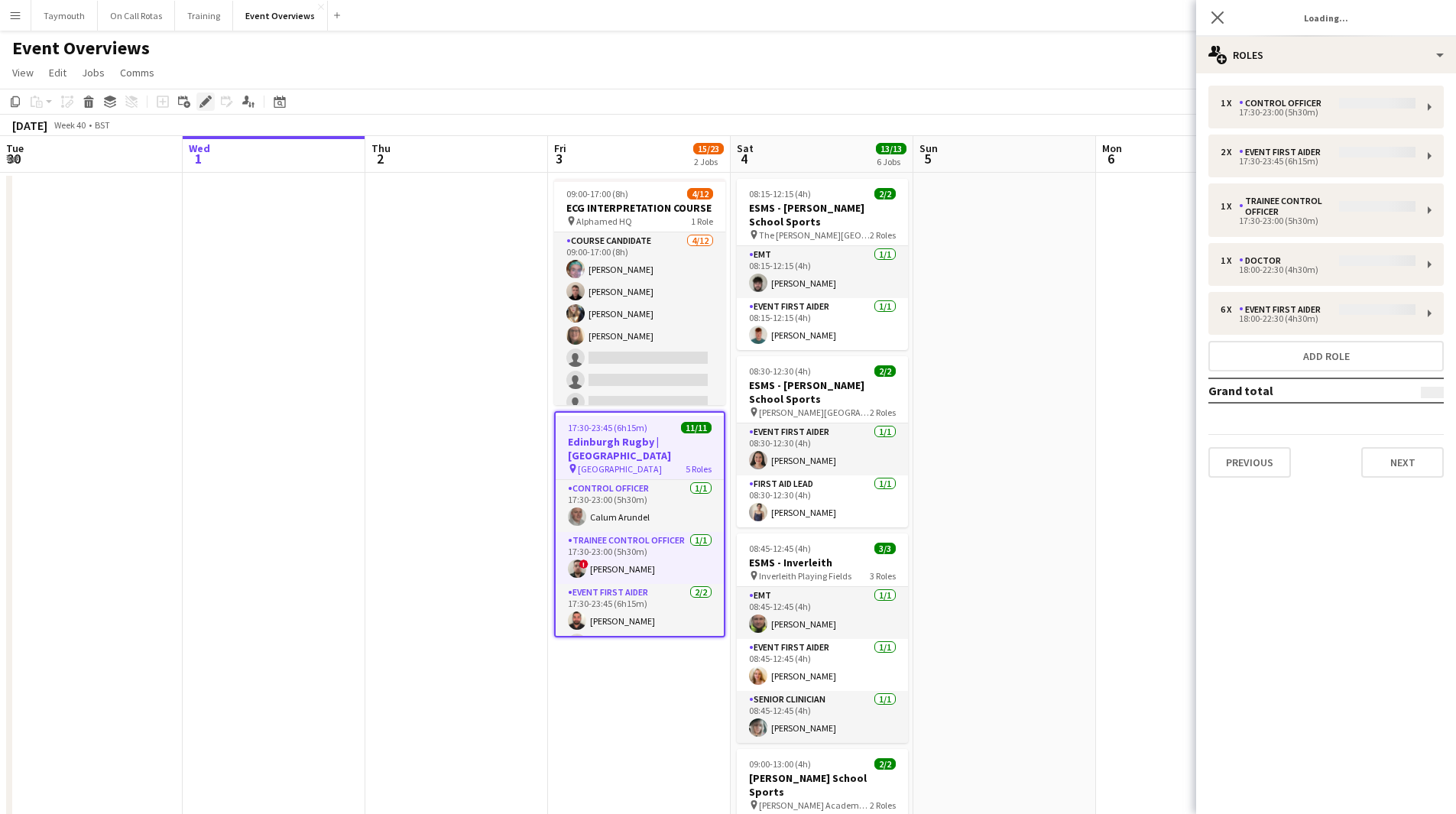
type input "**********"
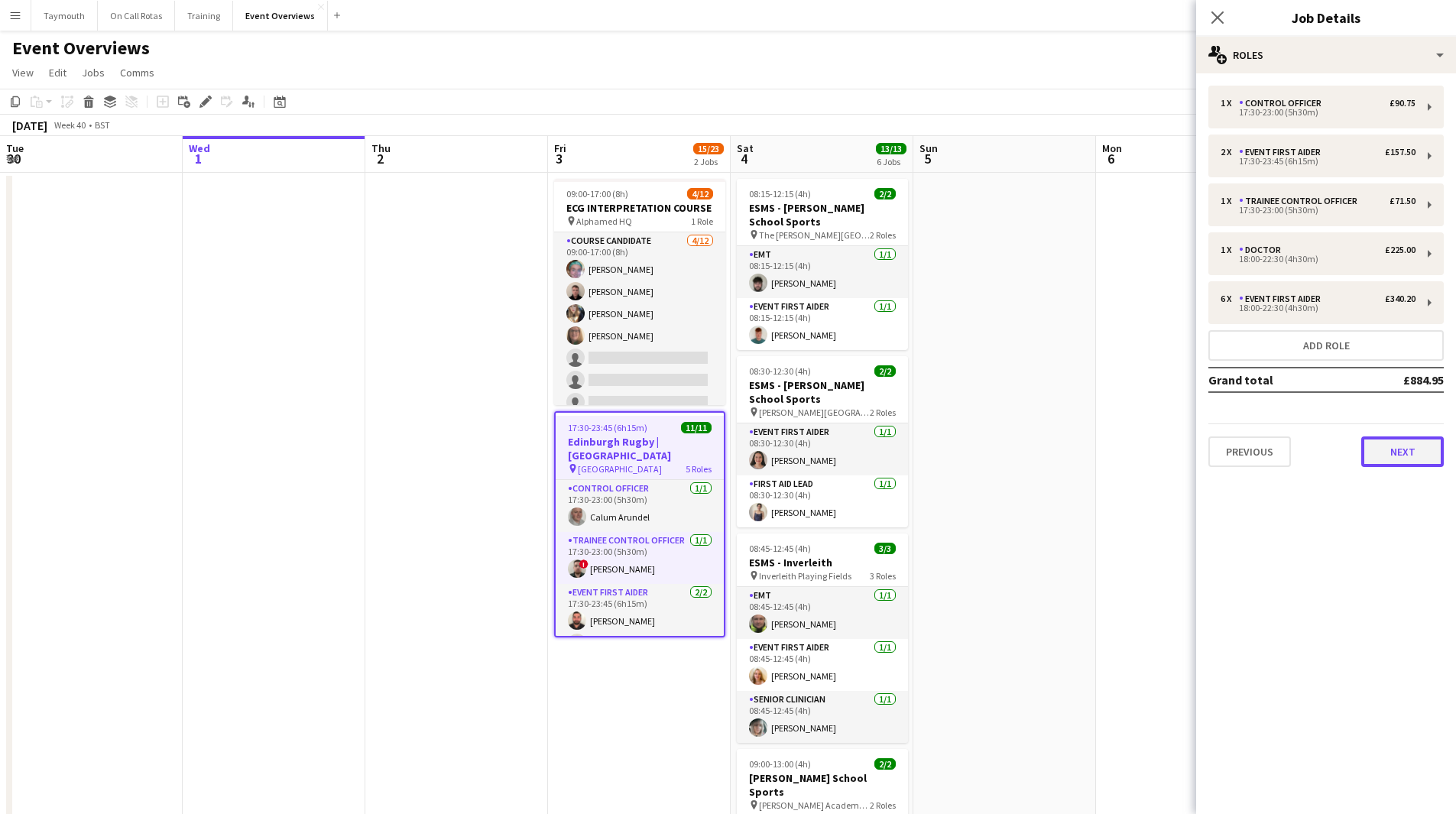
click at [1386, 450] on button "Next" at bounding box center [1402, 451] width 83 height 31
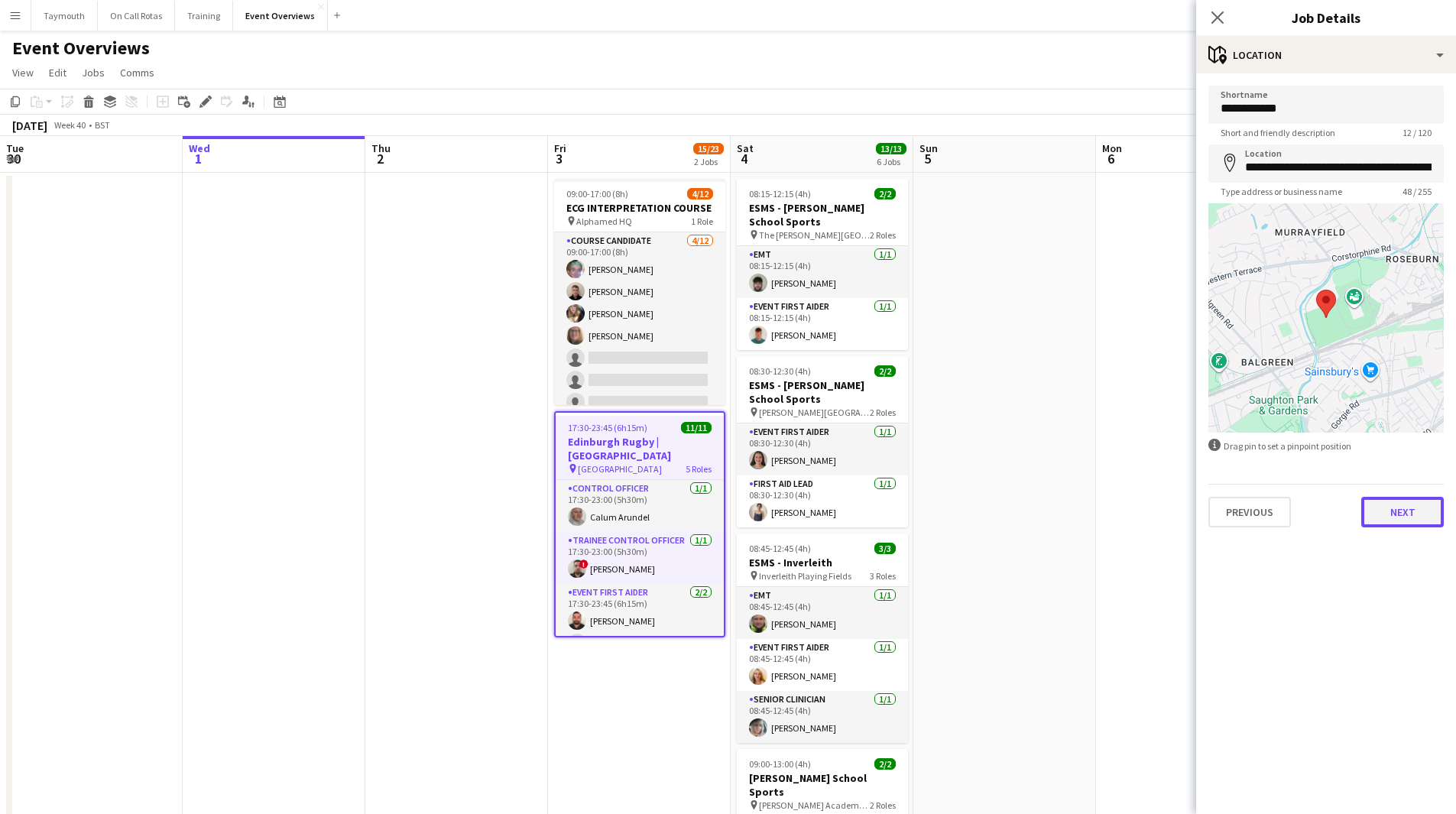
click at [1396, 515] on button "Next" at bounding box center [1402, 512] width 83 height 31
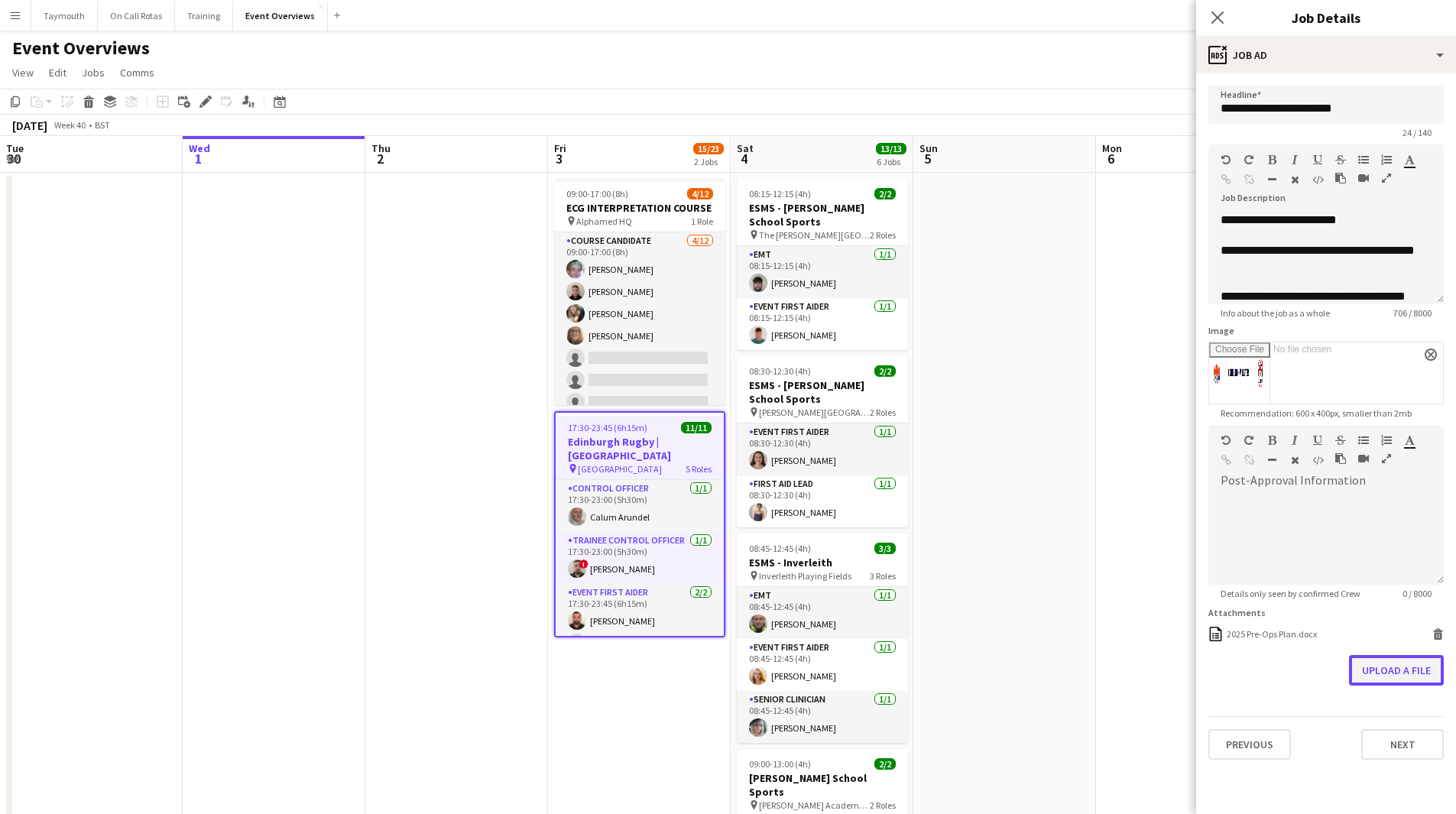
click at [1411, 663] on button "Upload a file" at bounding box center [1396, 670] width 94 height 31
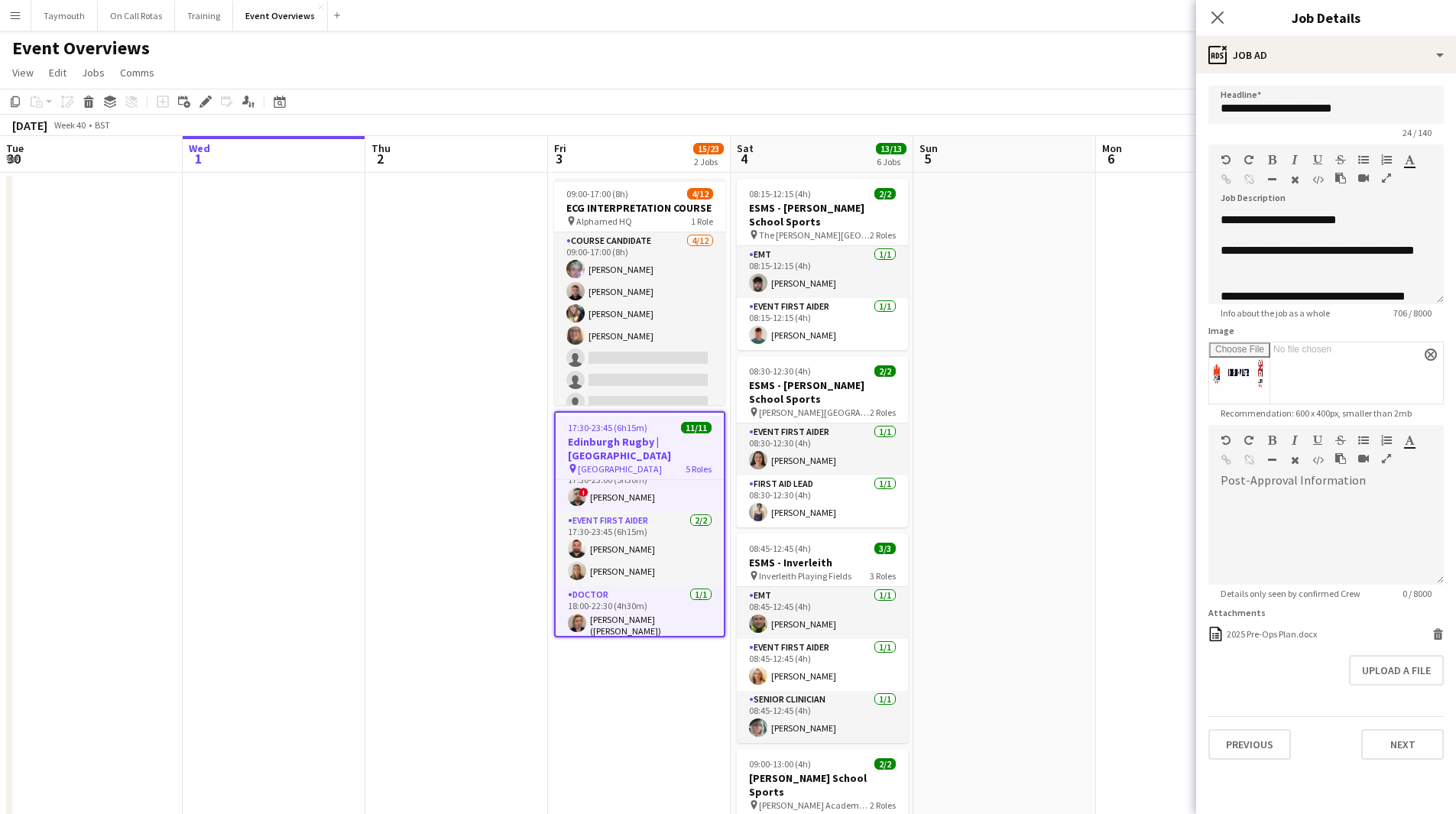
scroll to position [0, 0]
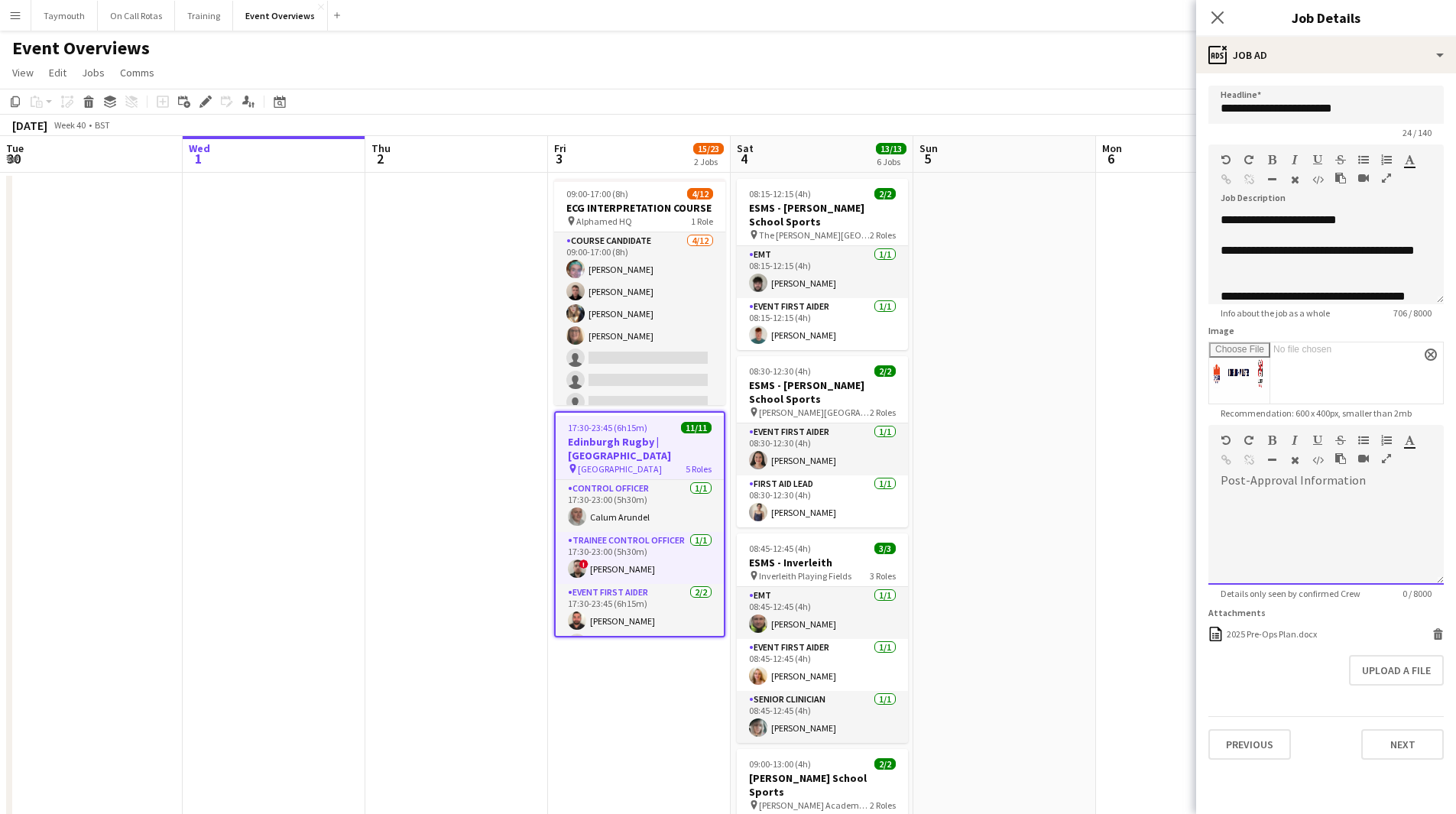
click at [1367, 518] on div at bounding box center [1326, 538] width 235 height 92
click at [1415, 669] on button "Upload a file" at bounding box center [1396, 670] width 94 height 31
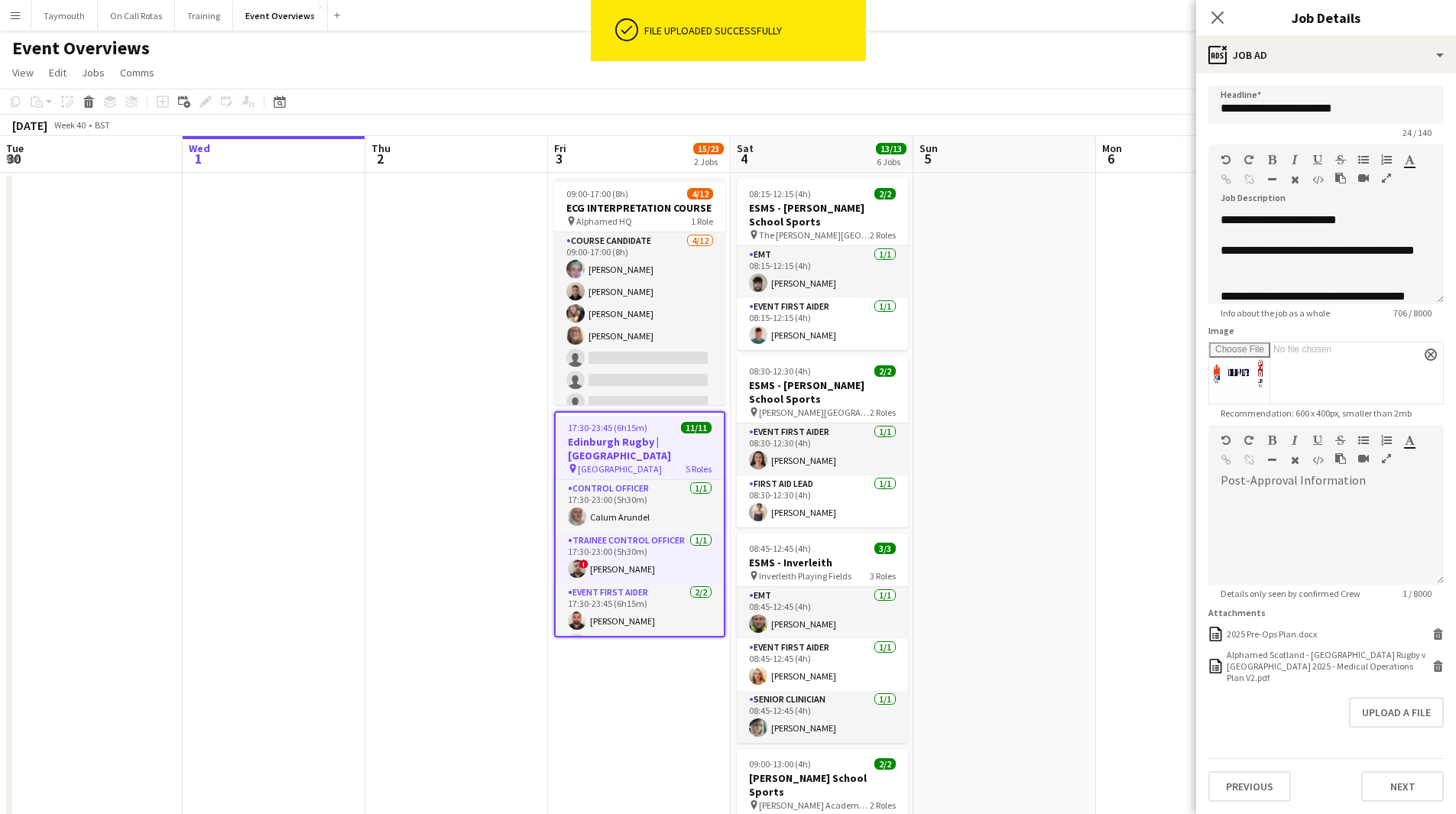
click at [939, 401] on app-date-cell at bounding box center [1004, 743] width 183 height 1139
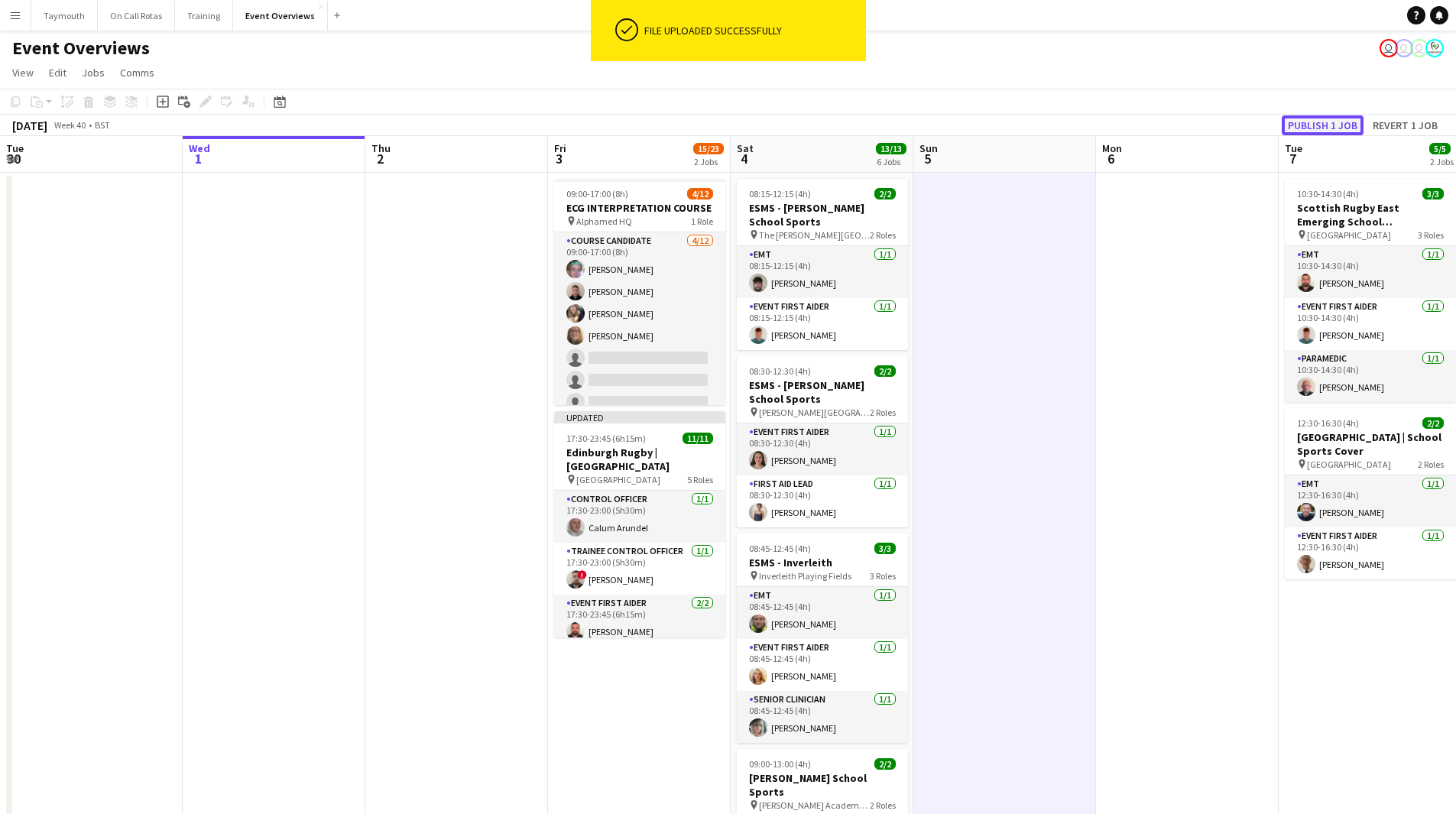
click at [1310, 121] on button "Publish 1 job" at bounding box center [1322, 125] width 82 height 20
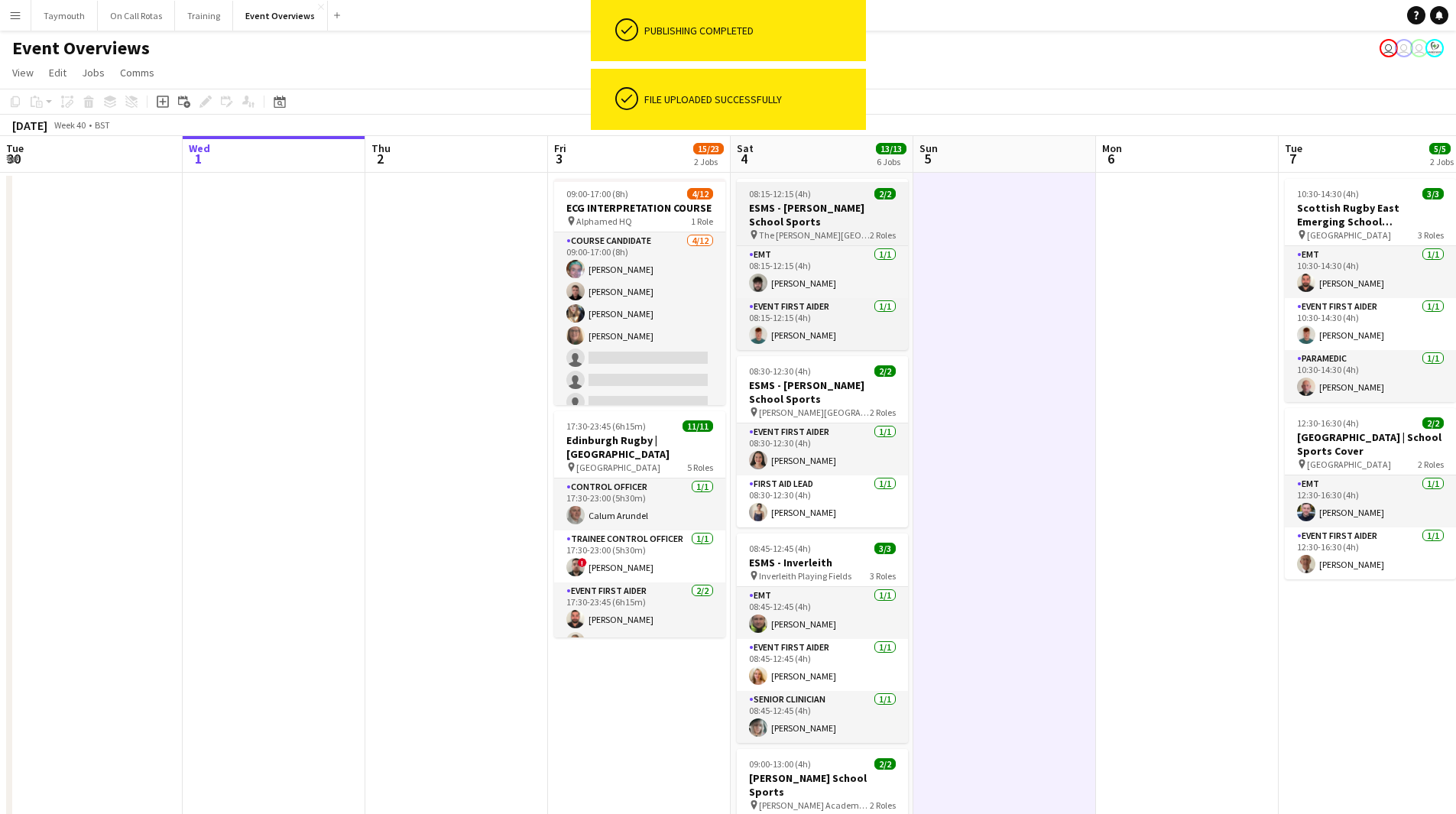
click at [840, 218] on h3 "ESMS - [PERSON_NAME] School Sports" at bounding box center [822, 214] width 171 height 27
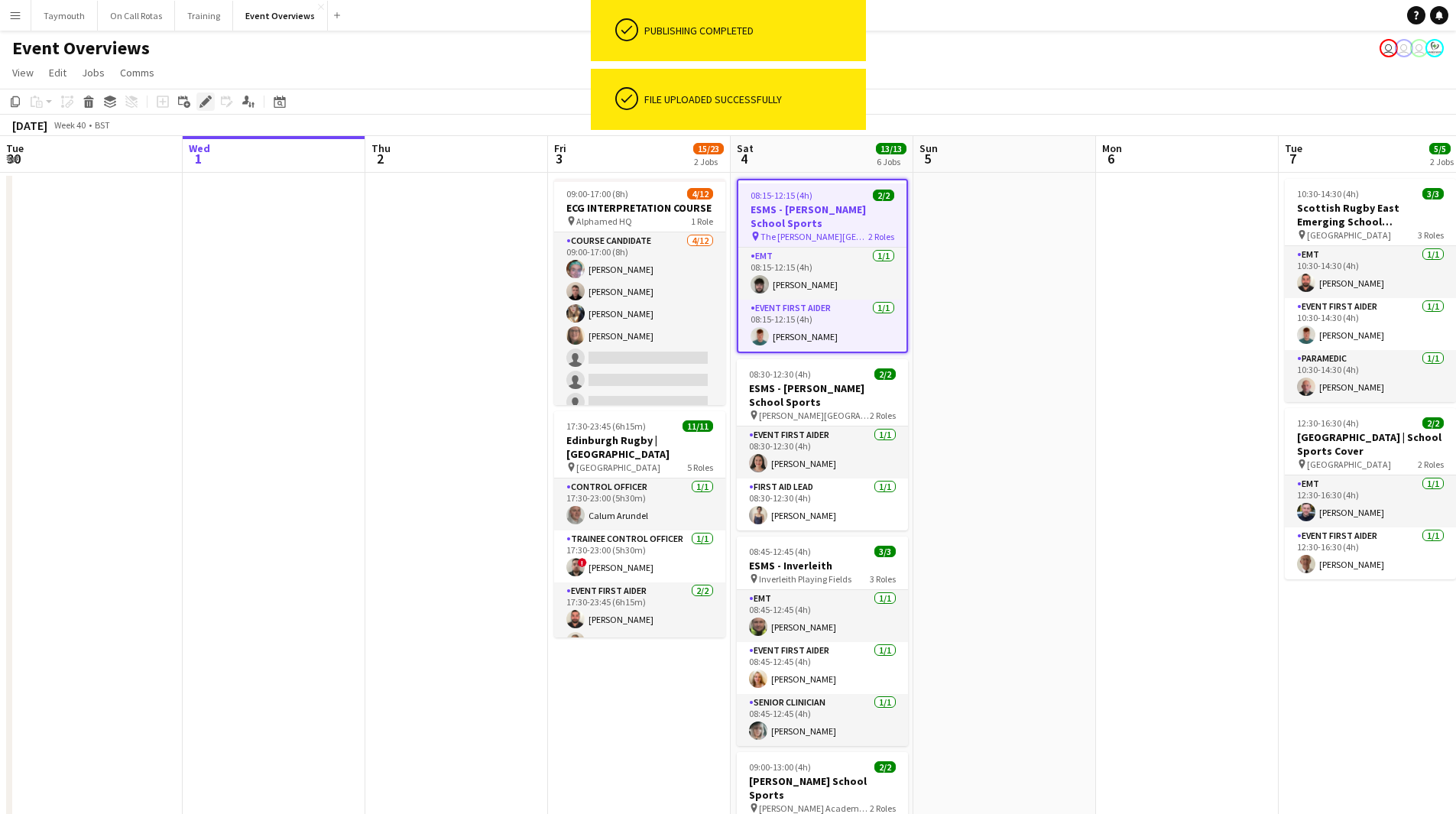
click at [213, 104] on div "Edit" at bounding box center [205, 102] width 18 height 18
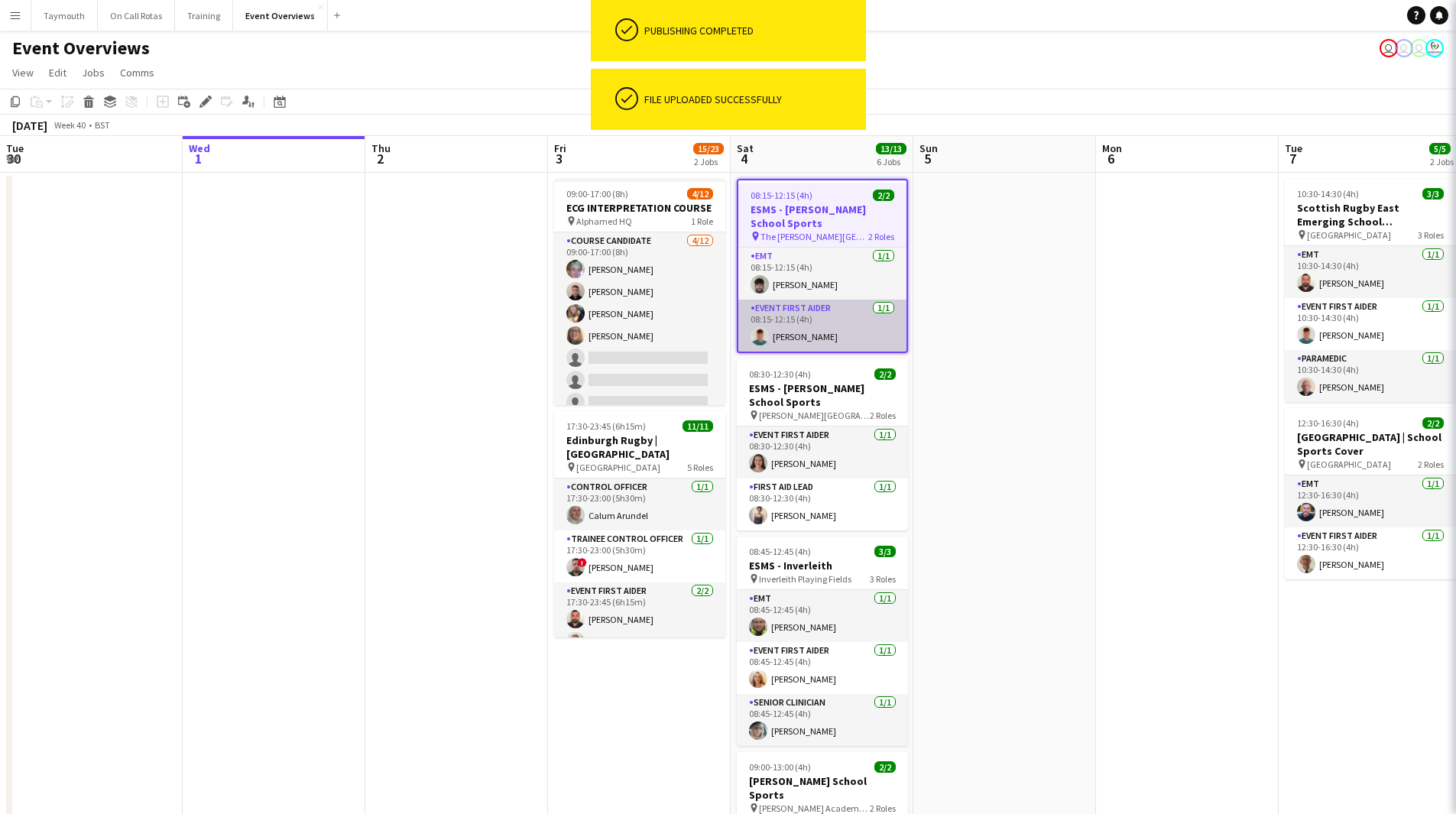
type input "**********"
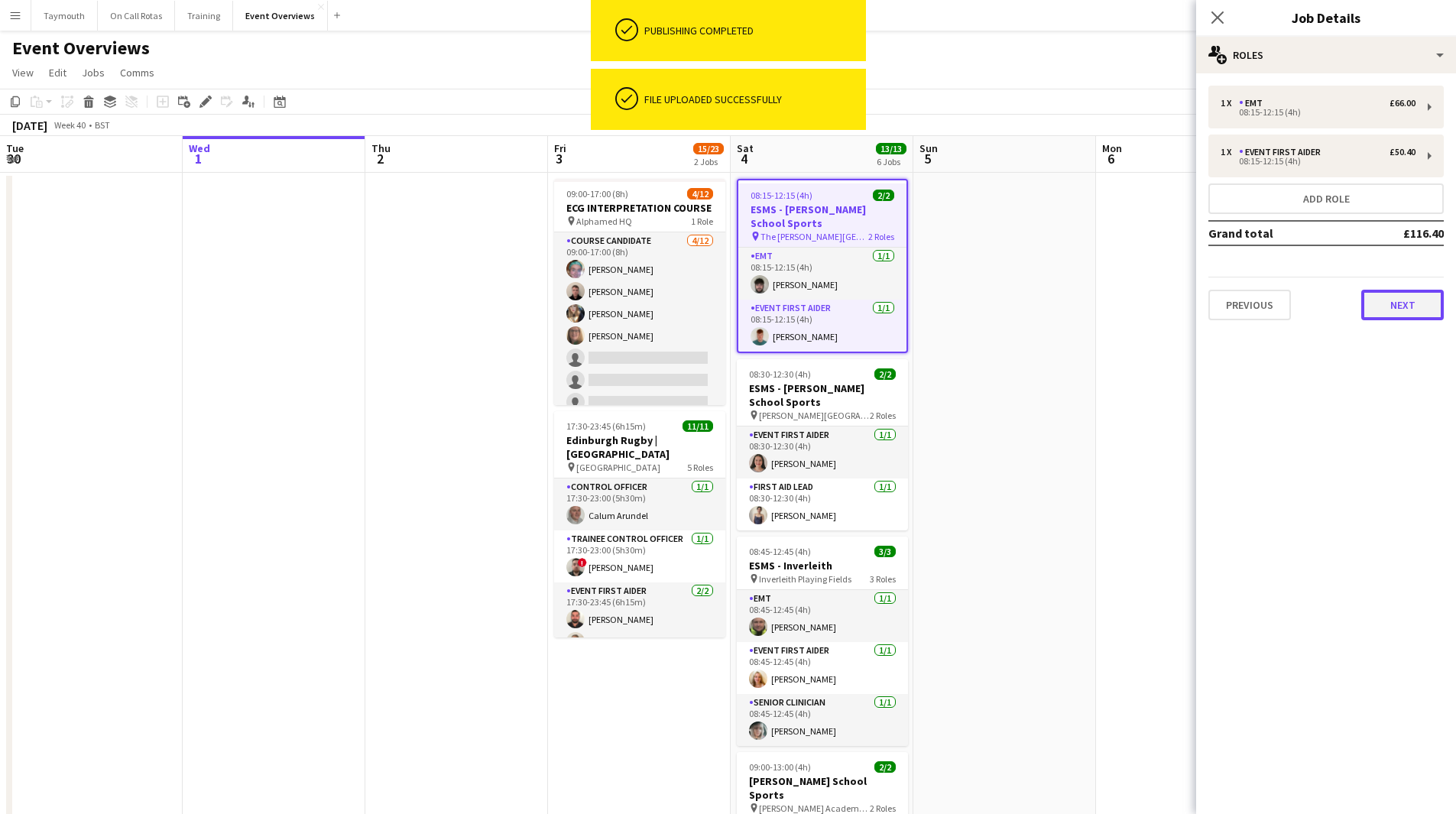
click at [1377, 313] on button "Next" at bounding box center [1402, 305] width 83 height 31
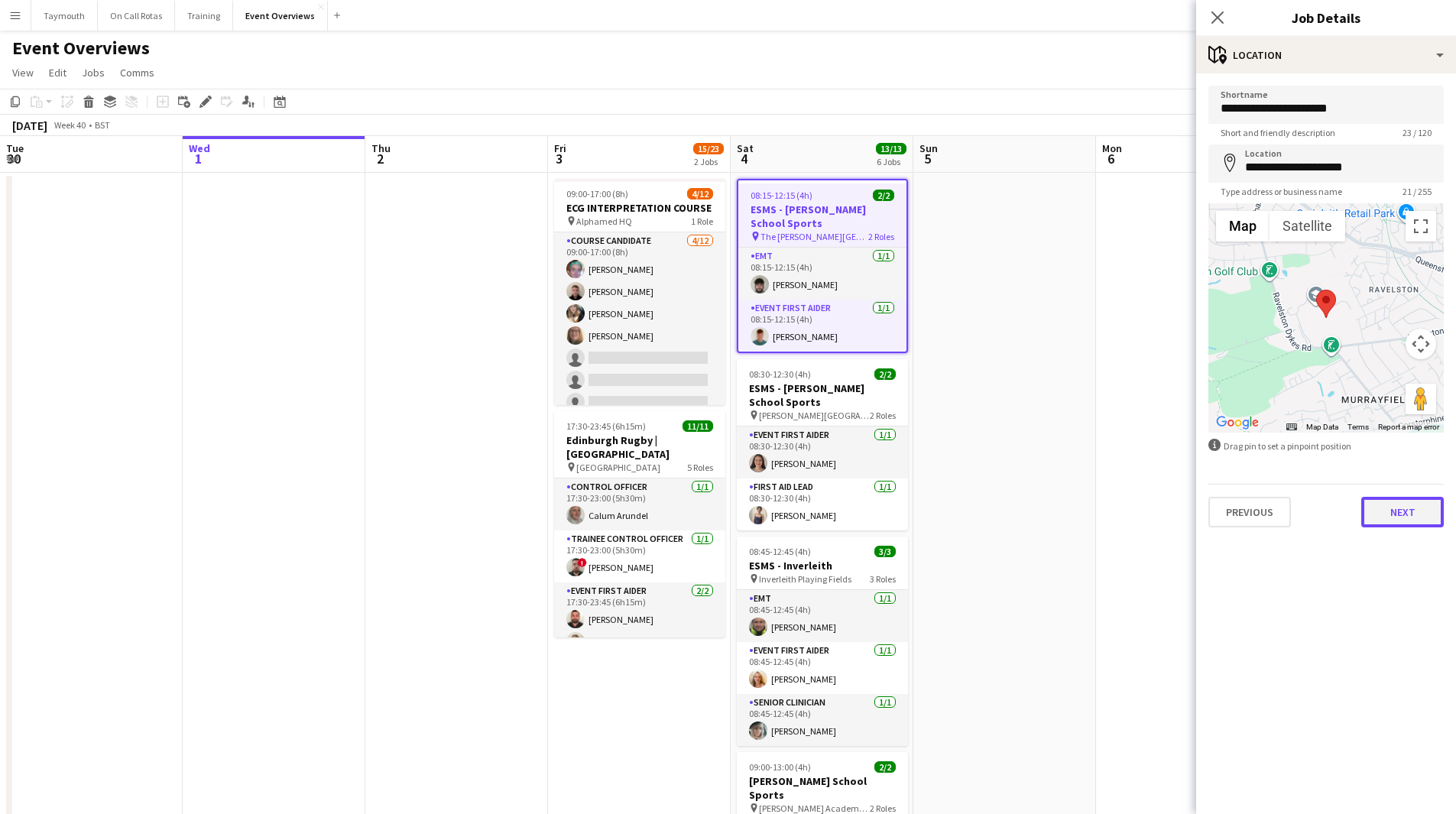
click at [1415, 523] on button "Next" at bounding box center [1402, 512] width 83 height 31
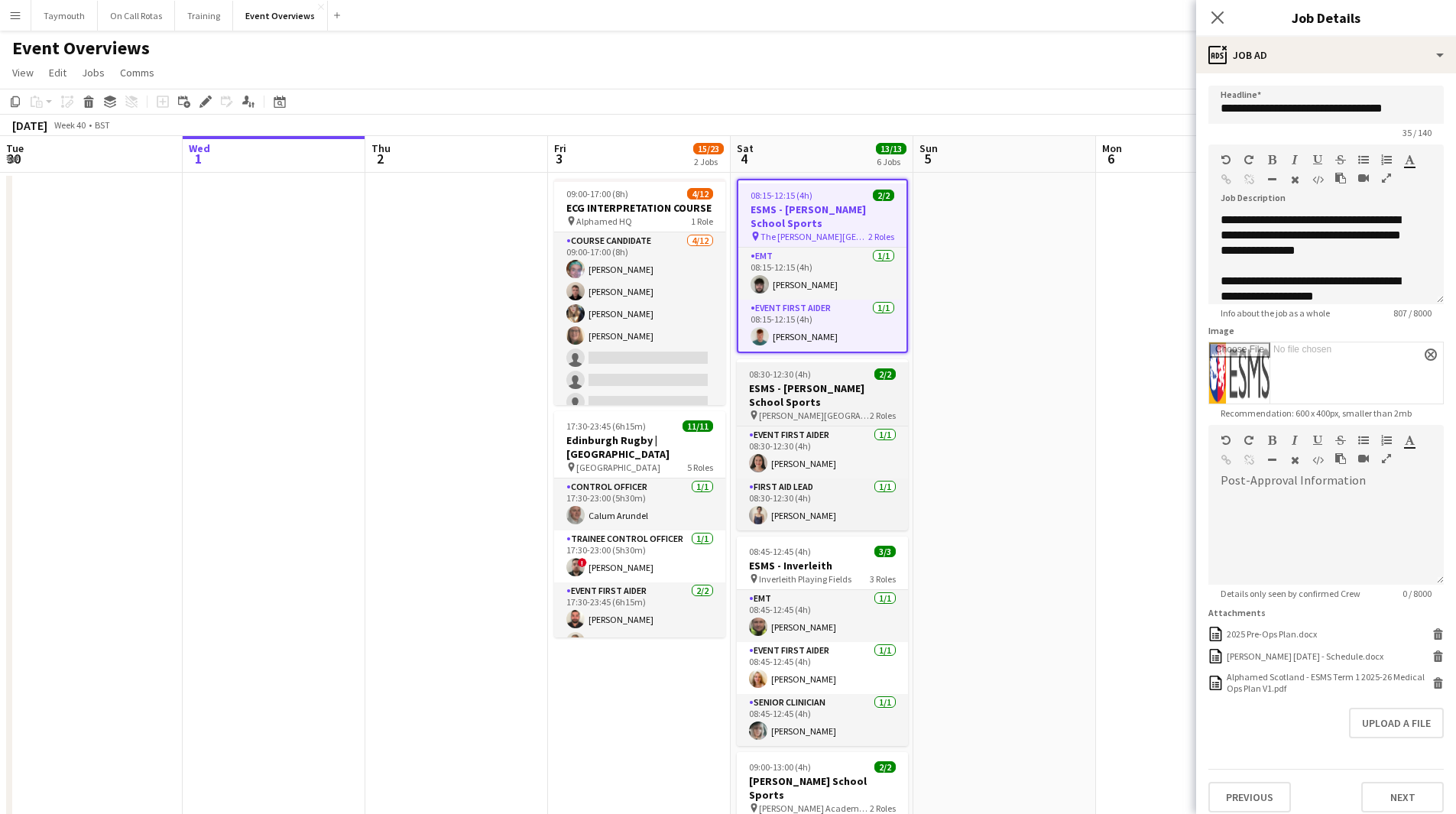
click at [824, 383] on h3 "ESMS - [PERSON_NAME] School Sports" at bounding box center [822, 395] width 171 height 27
type input "**********"
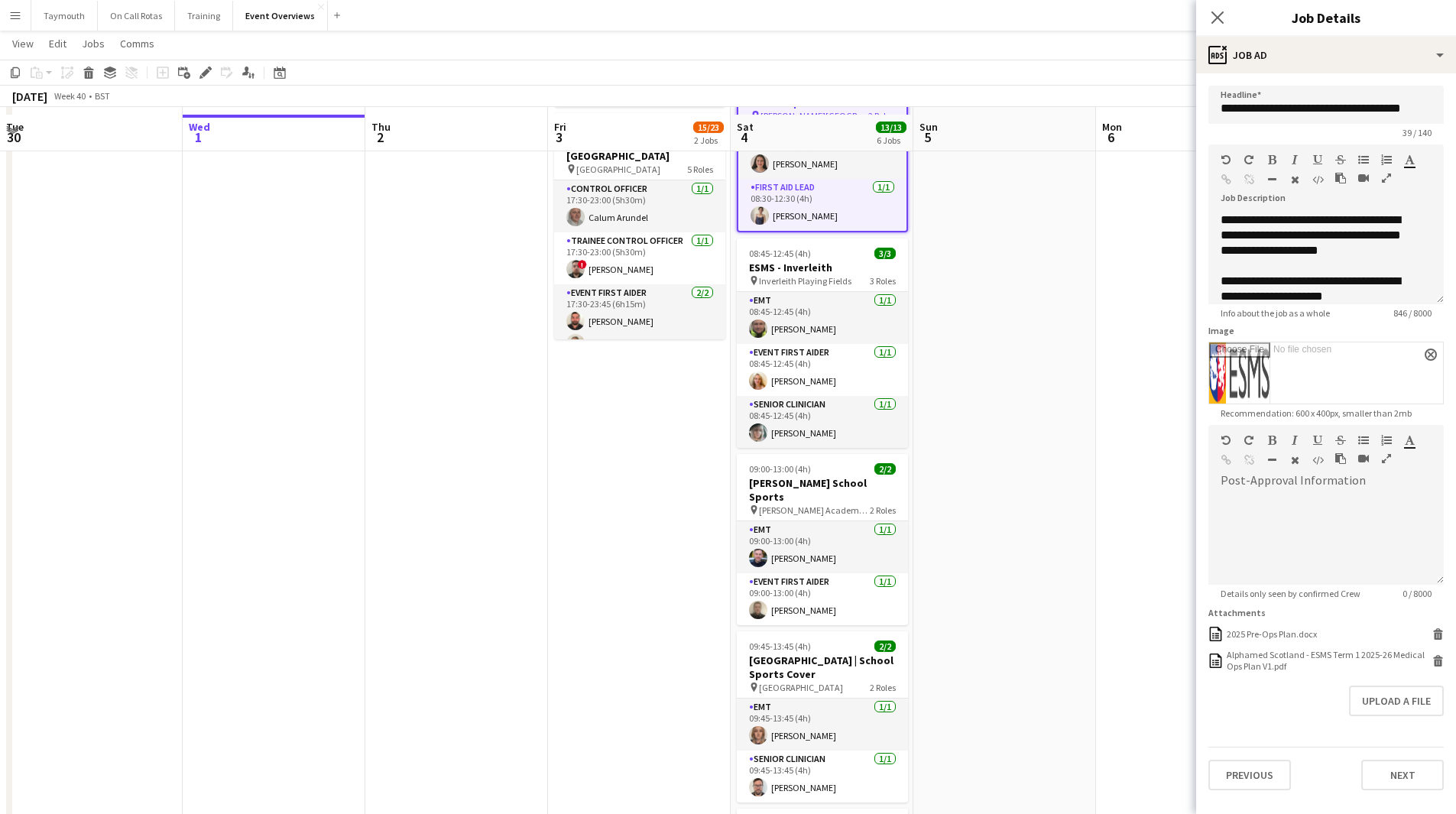
scroll to position [306, 0]
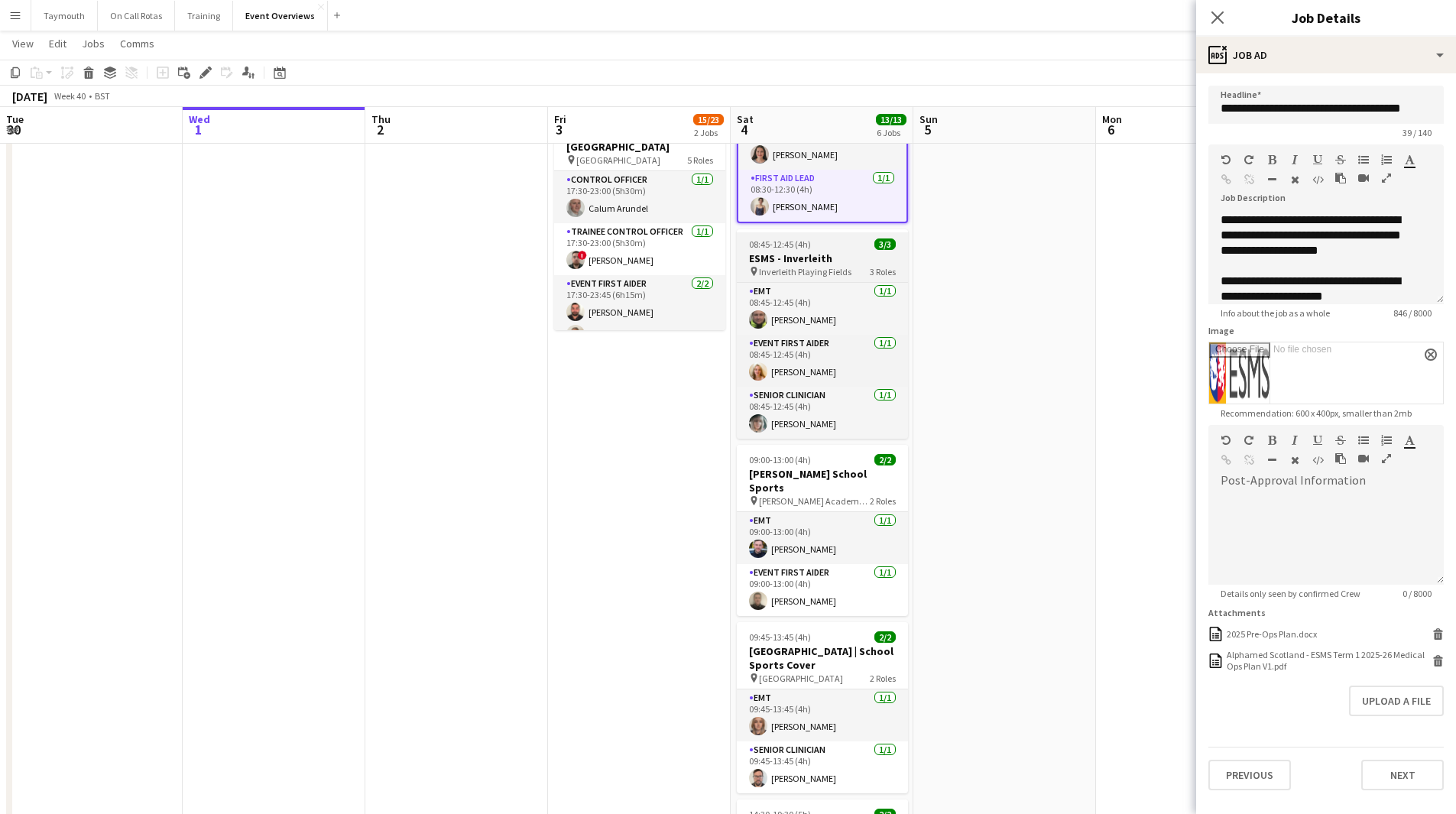
click at [810, 258] on h3 "ESMS - Inverleith" at bounding box center [822, 258] width 171 height 14
type input "**********"
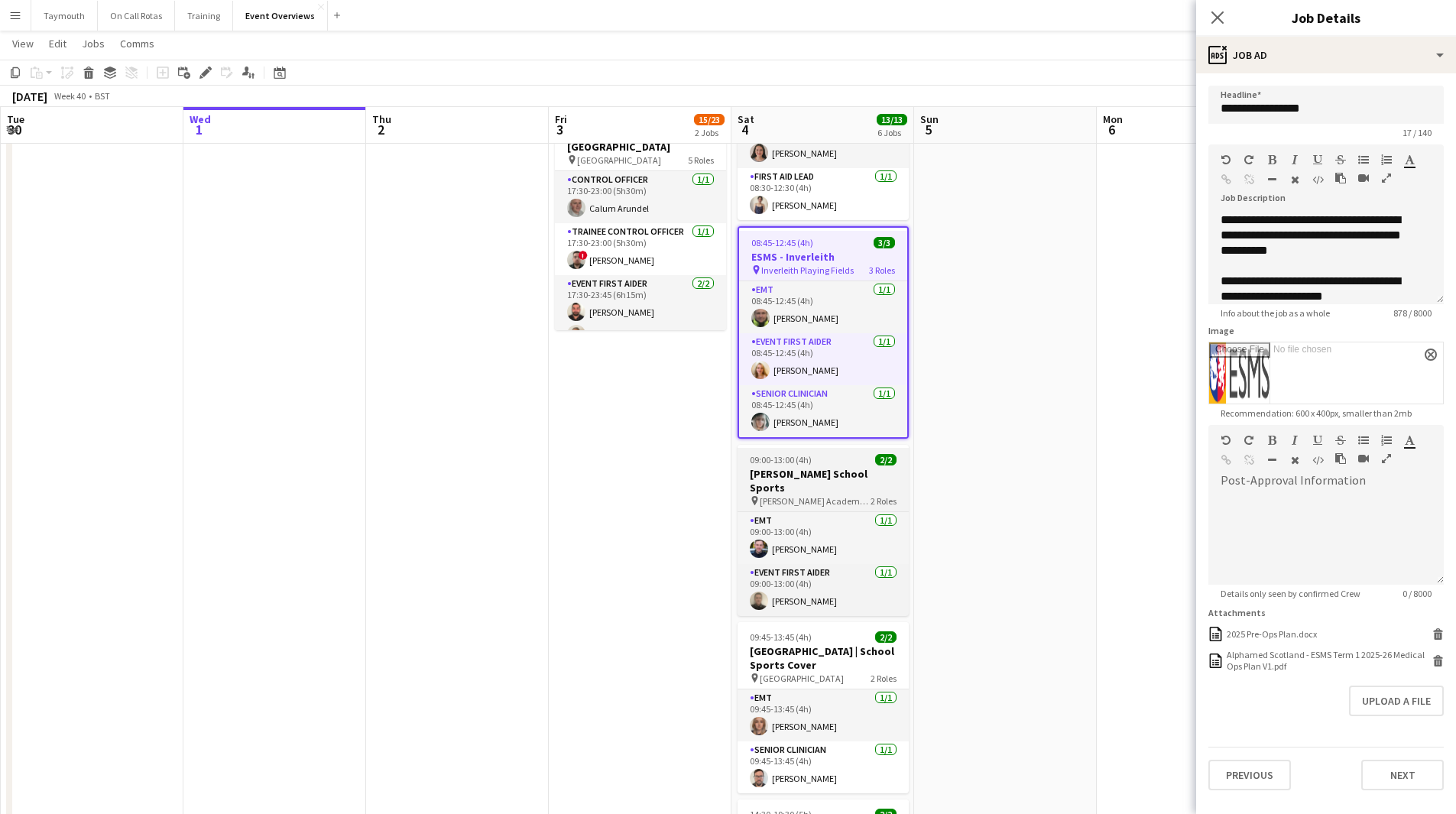
click at [808, 467] on h3 "[PERSON_NAME] School Sports" at bounding box center [823, 480] width 171 height 27
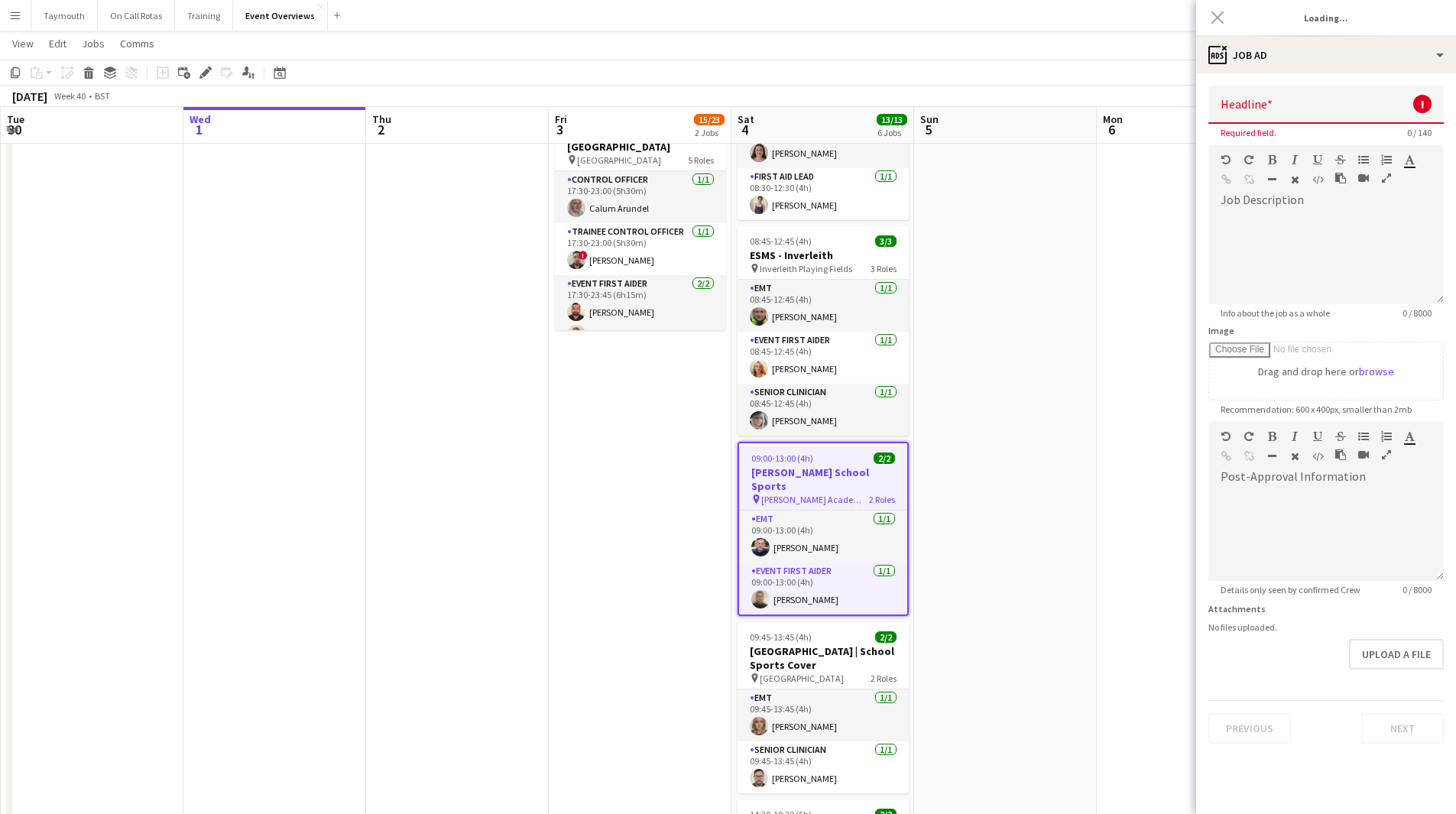
type input "**********"
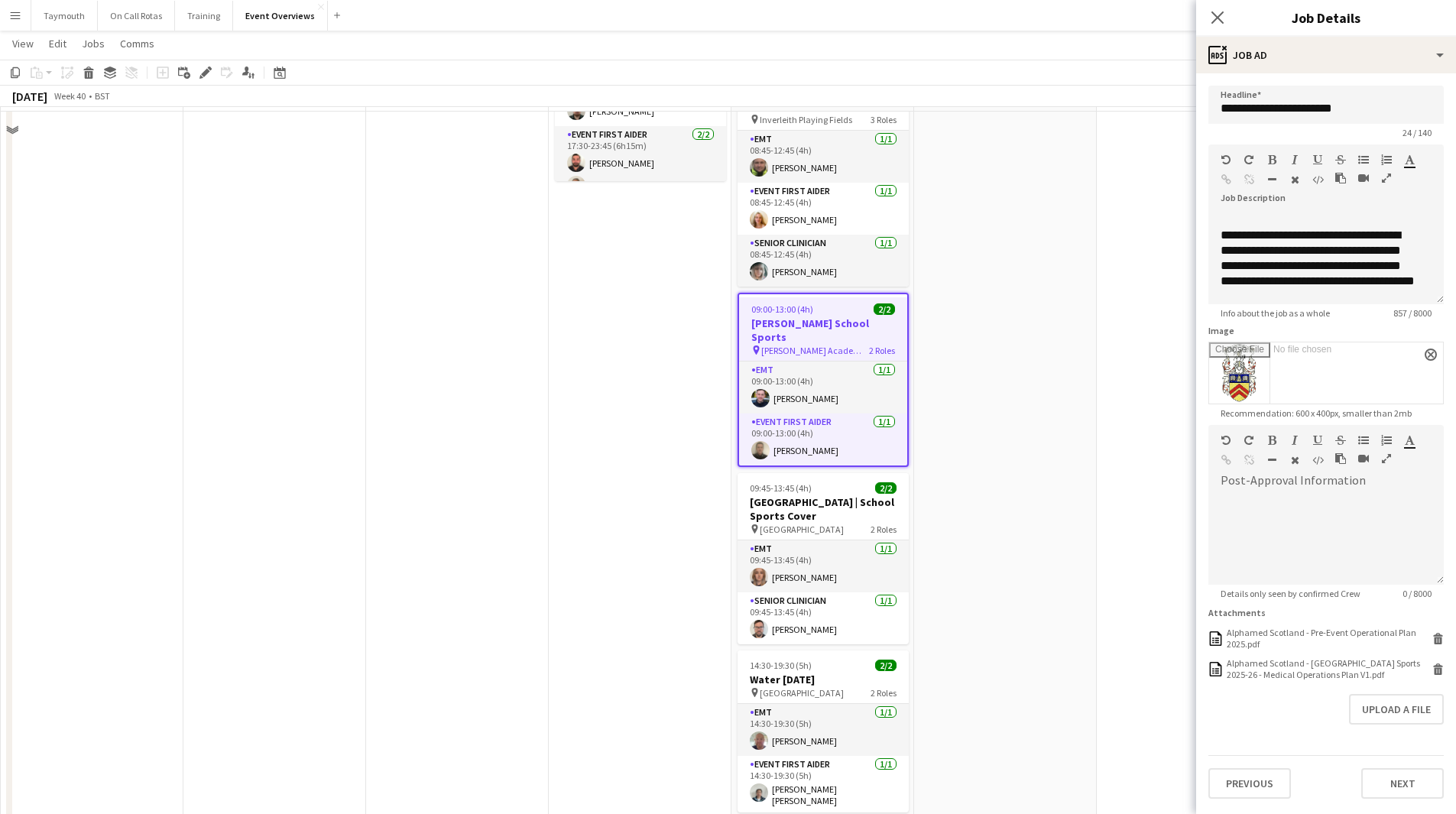
scroll to position [459, 0]
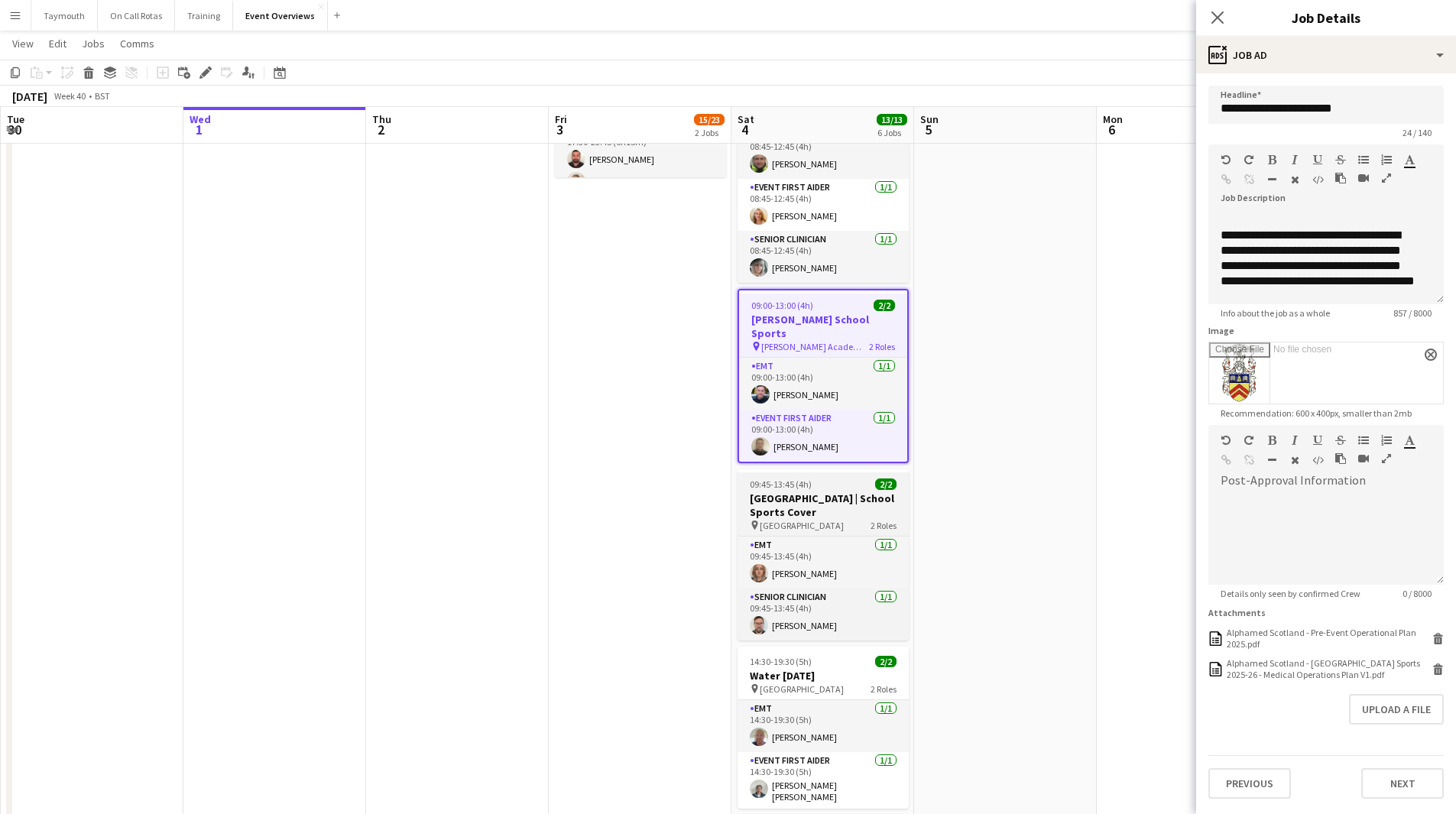
click at [812, 476] on app-job-card "09:45-13:45 (4h) 2/2 [GEOGRAPHIC_DATA] | School Sports Cover pin [GEOGRAPHIC_DA…" at bounding box center [823, 555] width 171 height 171
type input "**********"
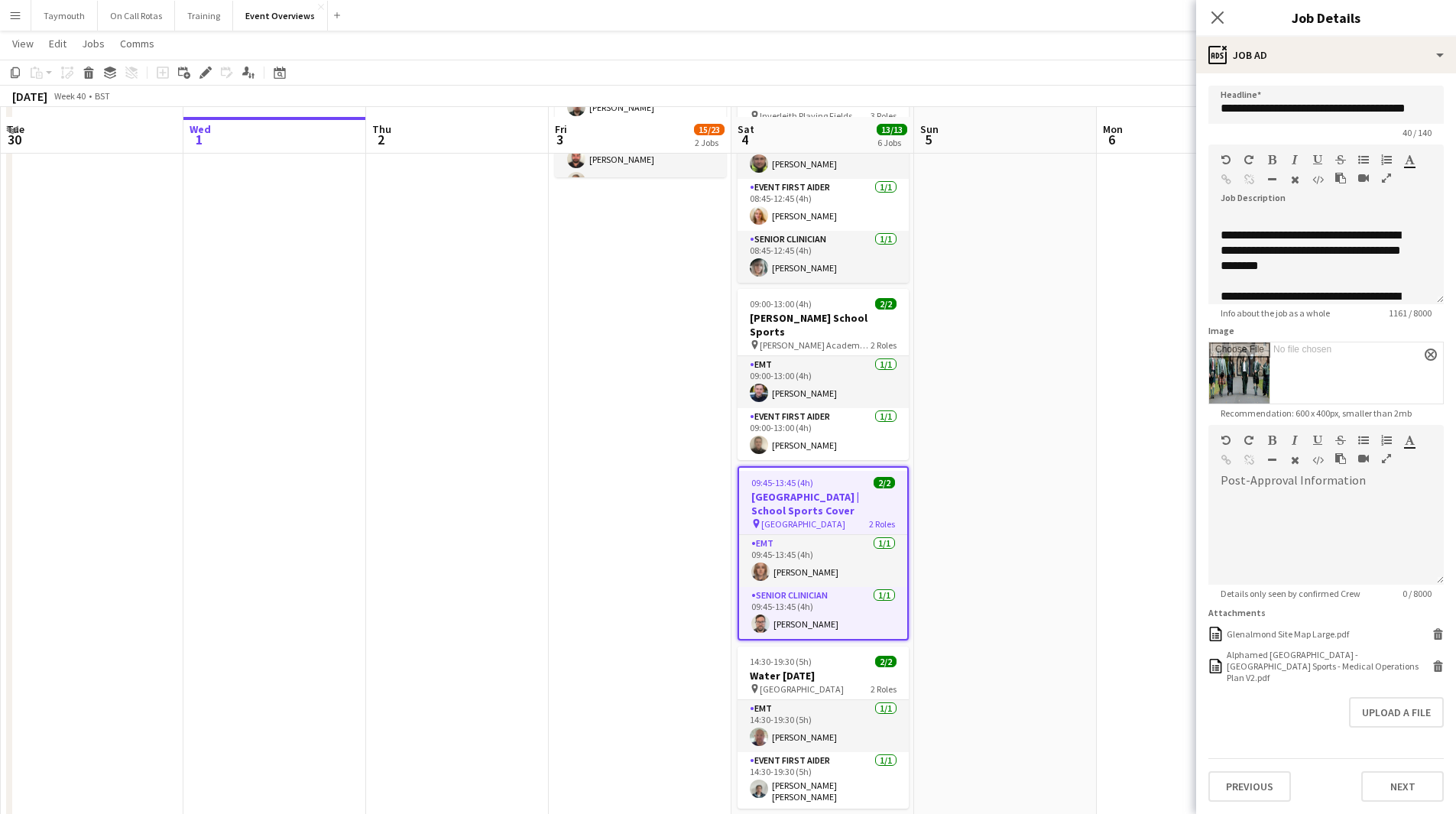
scroll to position [497, 0]
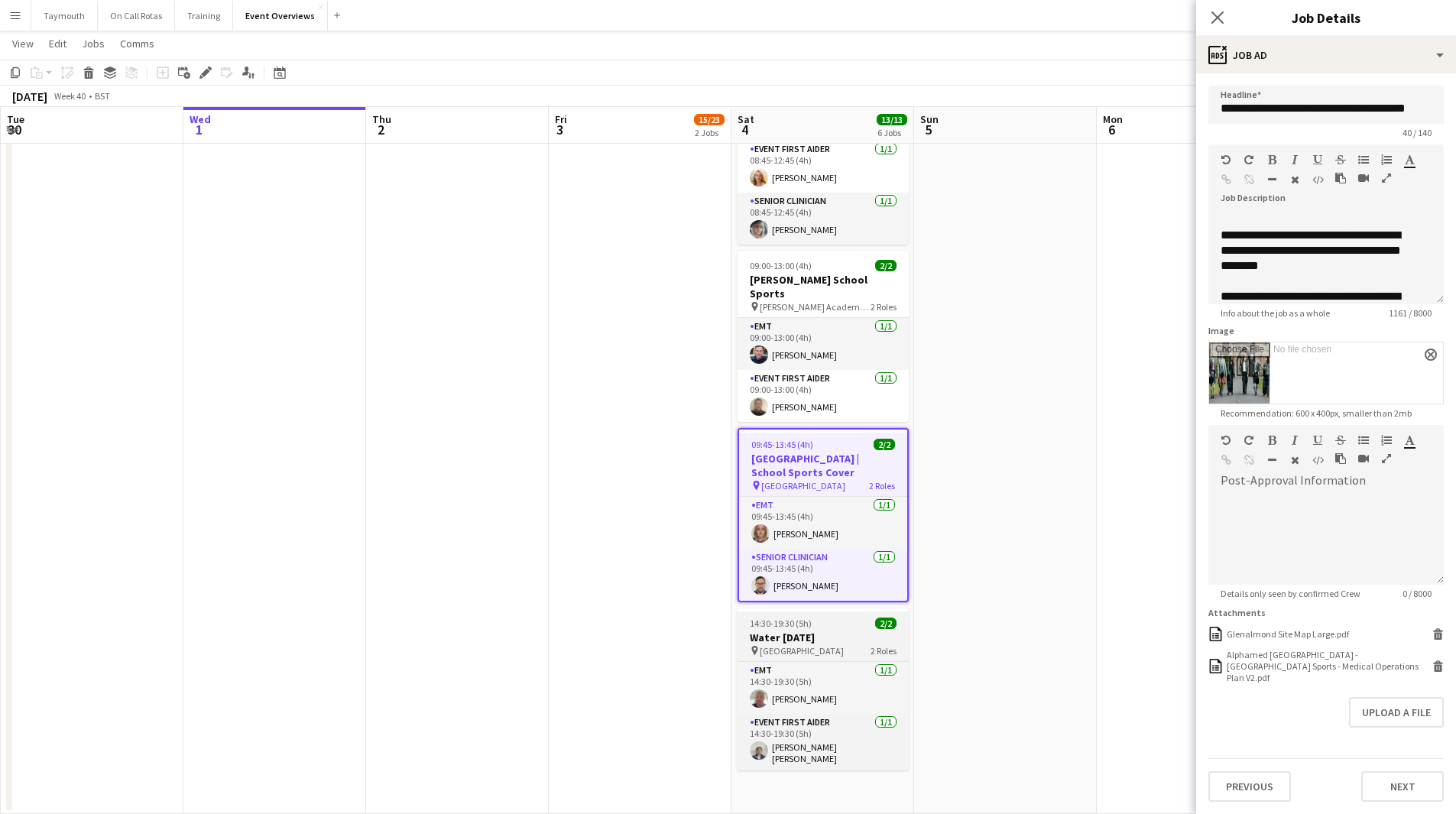
click at [809, 631] on h3 "Water [DATE]" at bounding box center [823, 638] width 171 height 14
type input "**********"
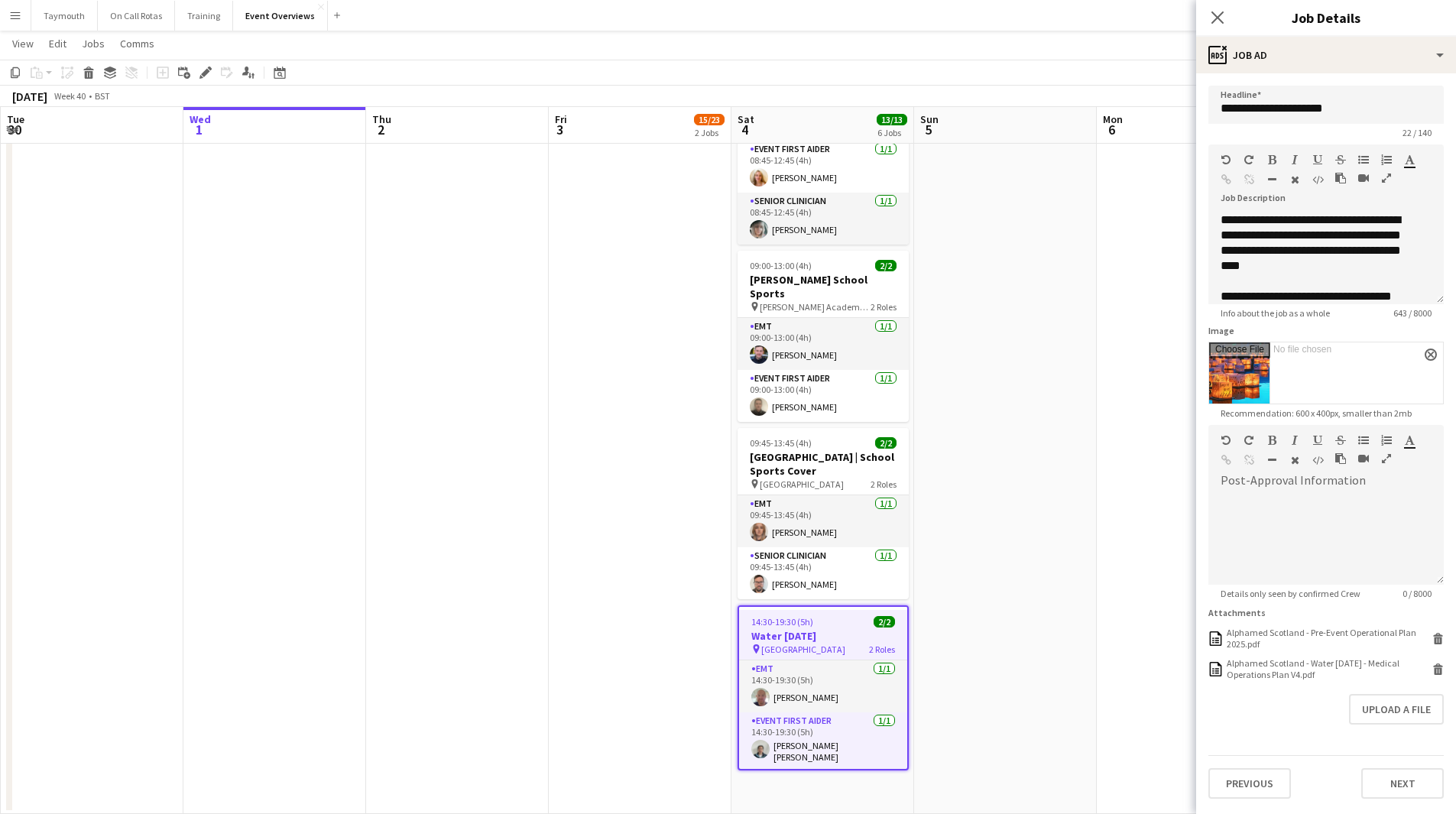
click at [459, 509] on app-date-cell at bounding box center [457, 244] width 183 height 1139
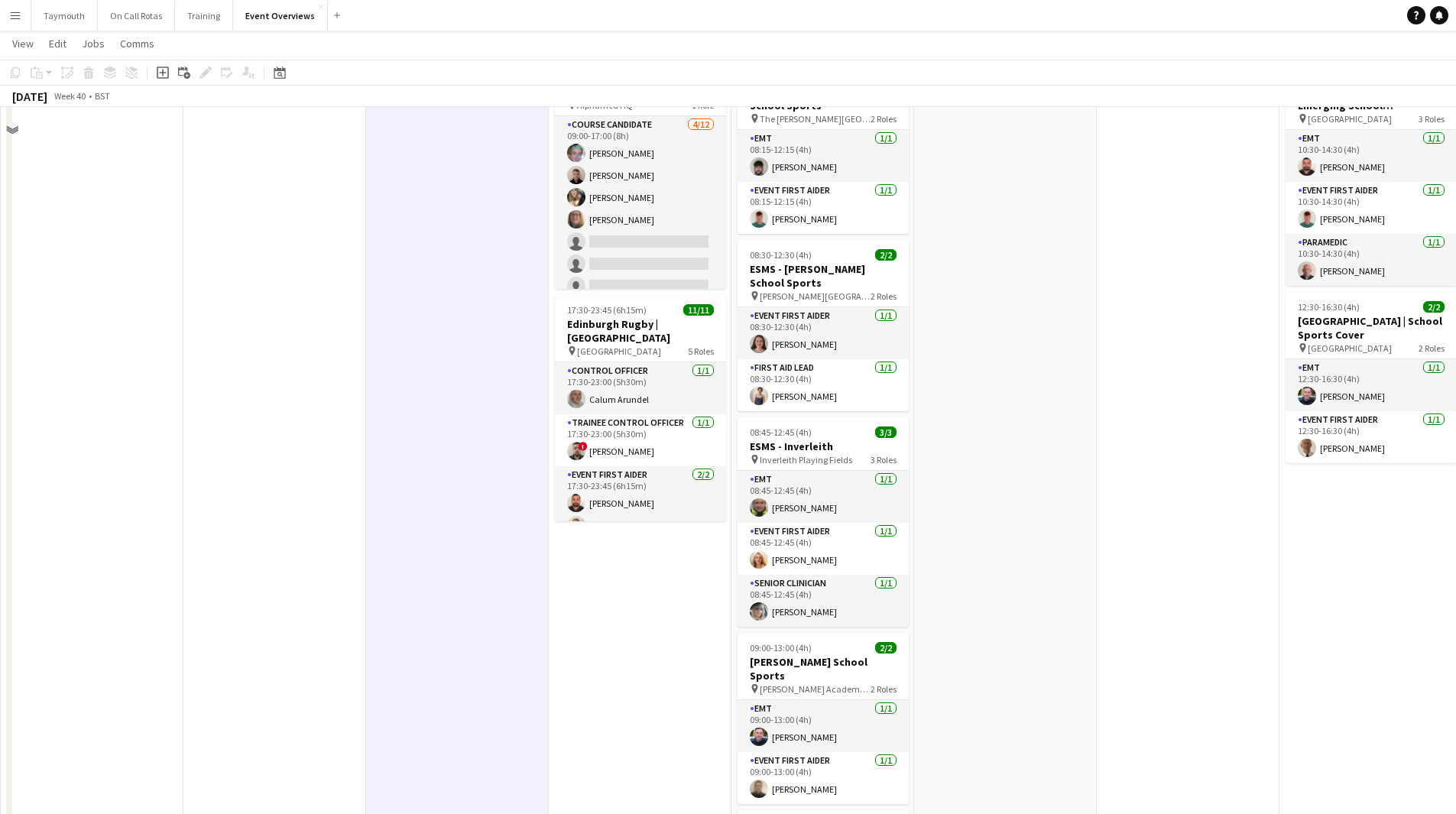
scroll to position [0, 0]
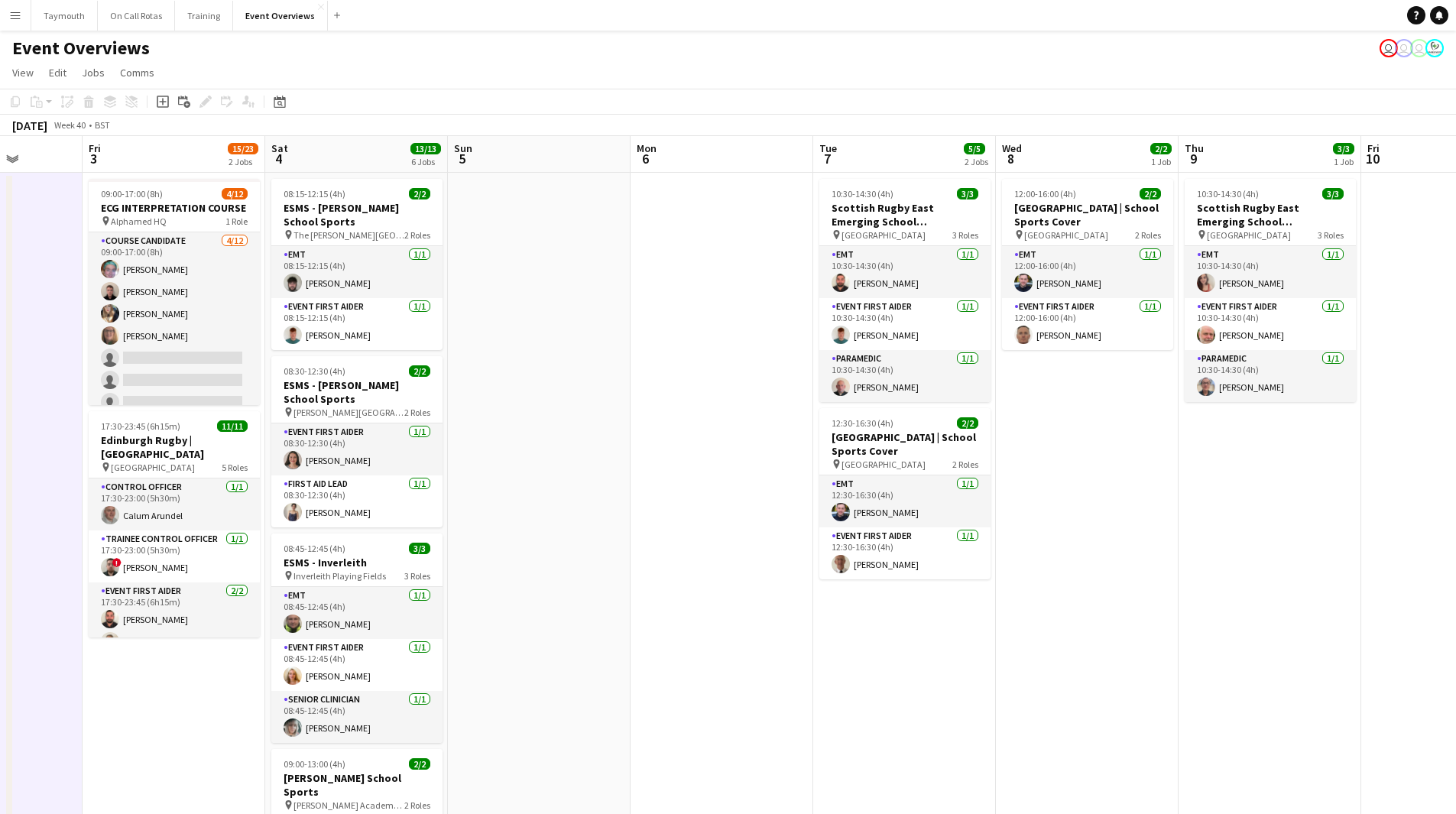
drag, startPoint x: 1243, startPoint y: 512, endPoint x: 777, endPoint y: 515, distance: 466.0
click at [777, 515] on app-calendar-viewport "Tue 30 Wed 1 Thu 2 Fri 3 15/23 2 Jobs Sat 4 13/13 6 Jobs Sun 5 Mon 6 Tue 7 5/5 …" at bounding box center [728, 724] width 1456 height 1177
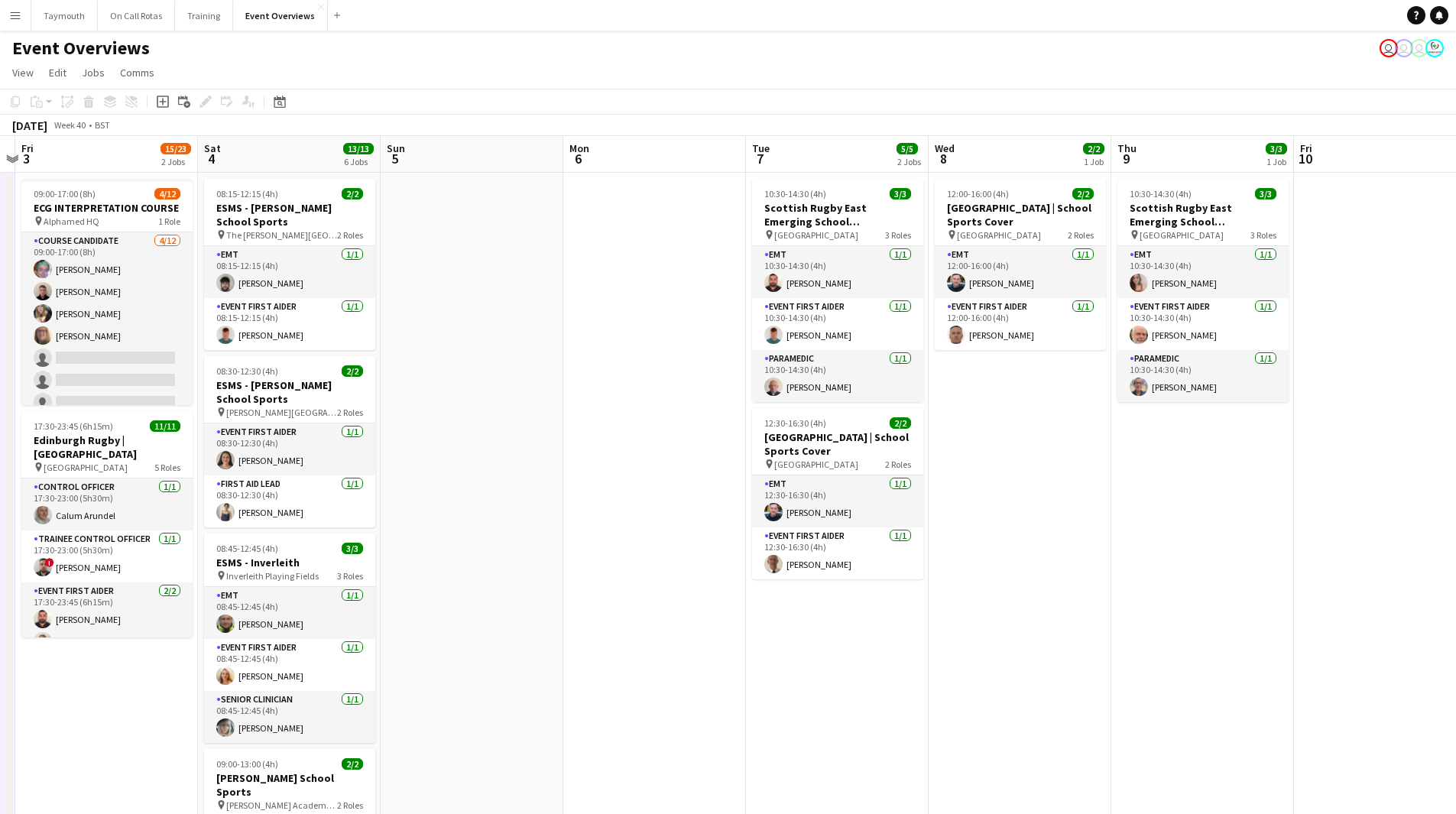
drag, startPoint x: 759, startPoint y: 506, endPoint x: 752, endPoint y: 501, distance: 8.6
click at [757, 505] on app-calendar-viewport "Tue 30 Wed 1 Thu 2 Fri 3 15/23 2 Jobs Sat 4 13/13 6 Jobs Sun 5 Mon 6 Tue 7 5/5 …" at bounding box center [728, 724] width 1456 height 1177
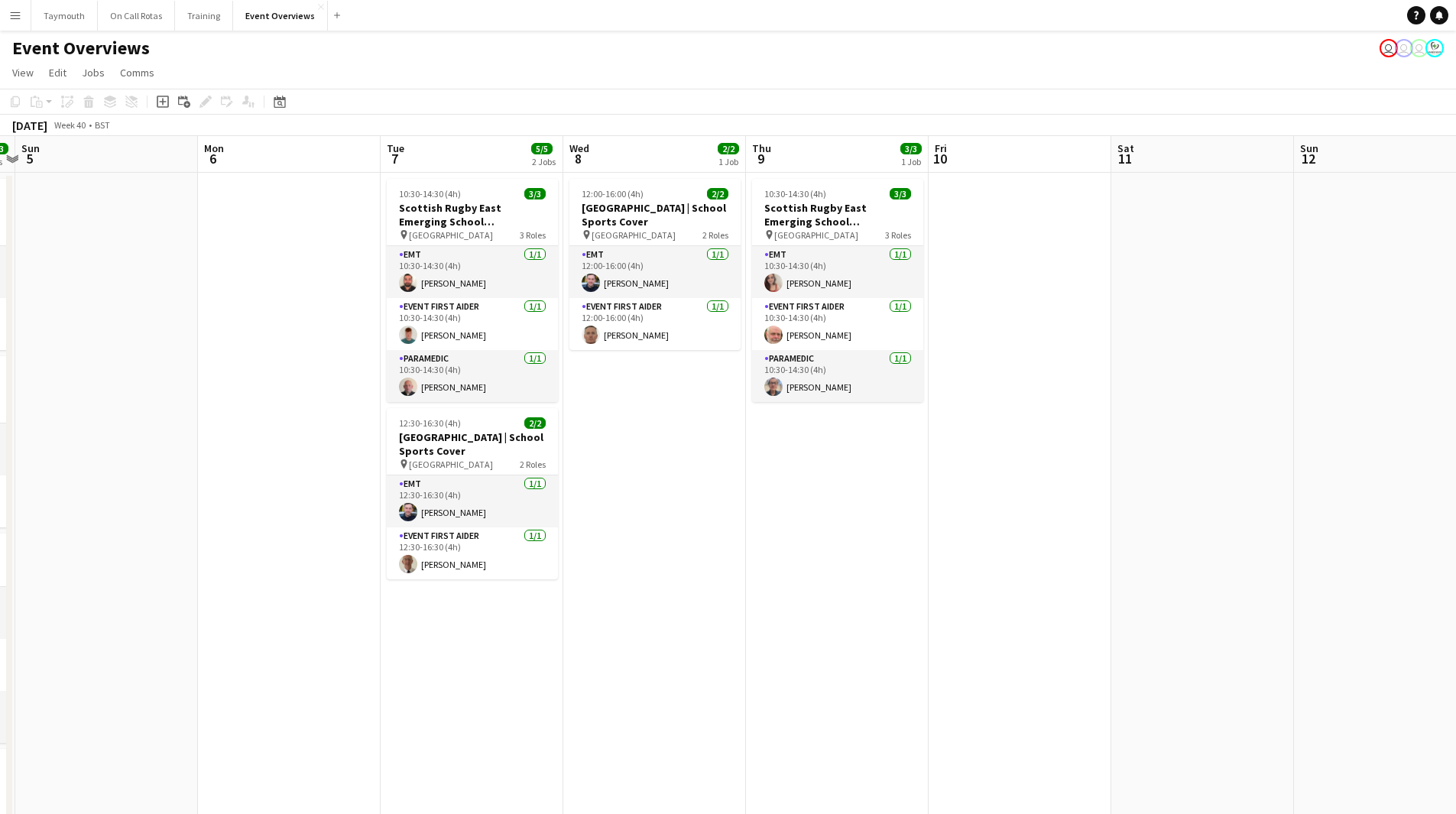
scroll to position [0, 559]
